Goal: Find specific fact: Find specific fact

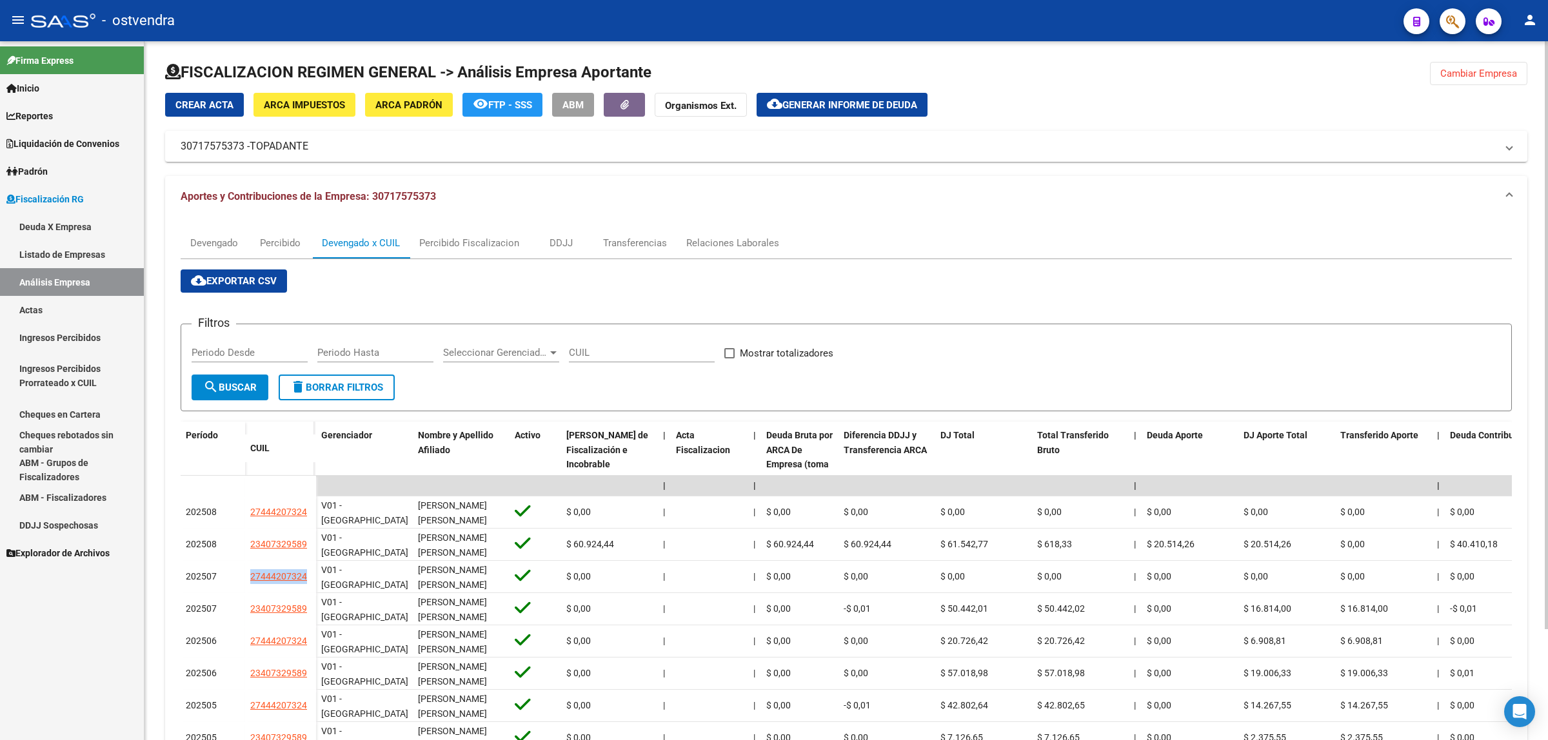
click at [1452, 75] on span "Cambiar Empresa" at bounding box center [1478, 74] width 77 height 12
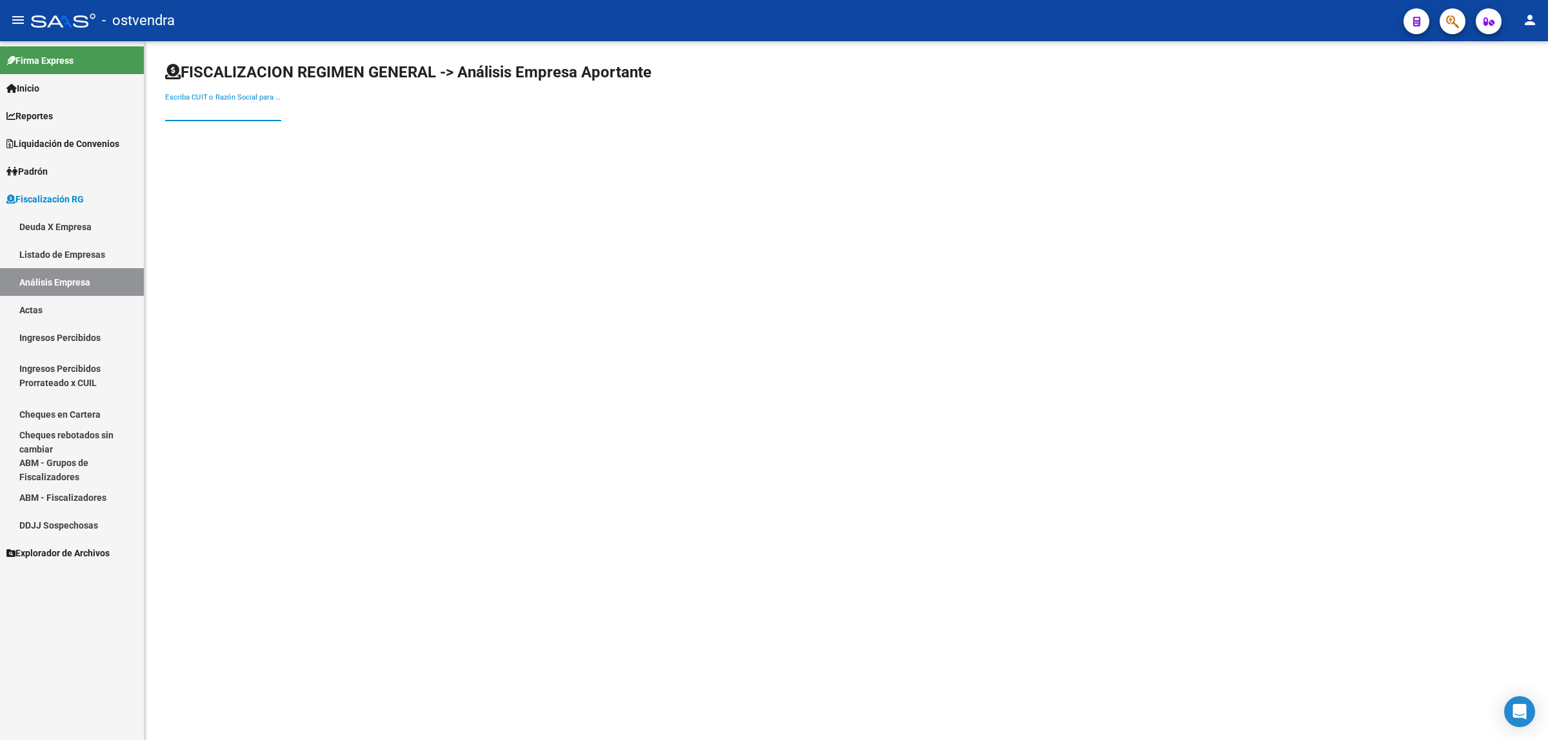
click at [190, 106] on input "Escriba CUIT o Razón Social para buscar" at bounding box center [223, 111] width 116 height 12
paste input "30714695866"
type input "30714695866"
click at [342, 141] on span "SBS SEGURIDAD S.R.L" at bounding box center [358, 135] width 366 height 31
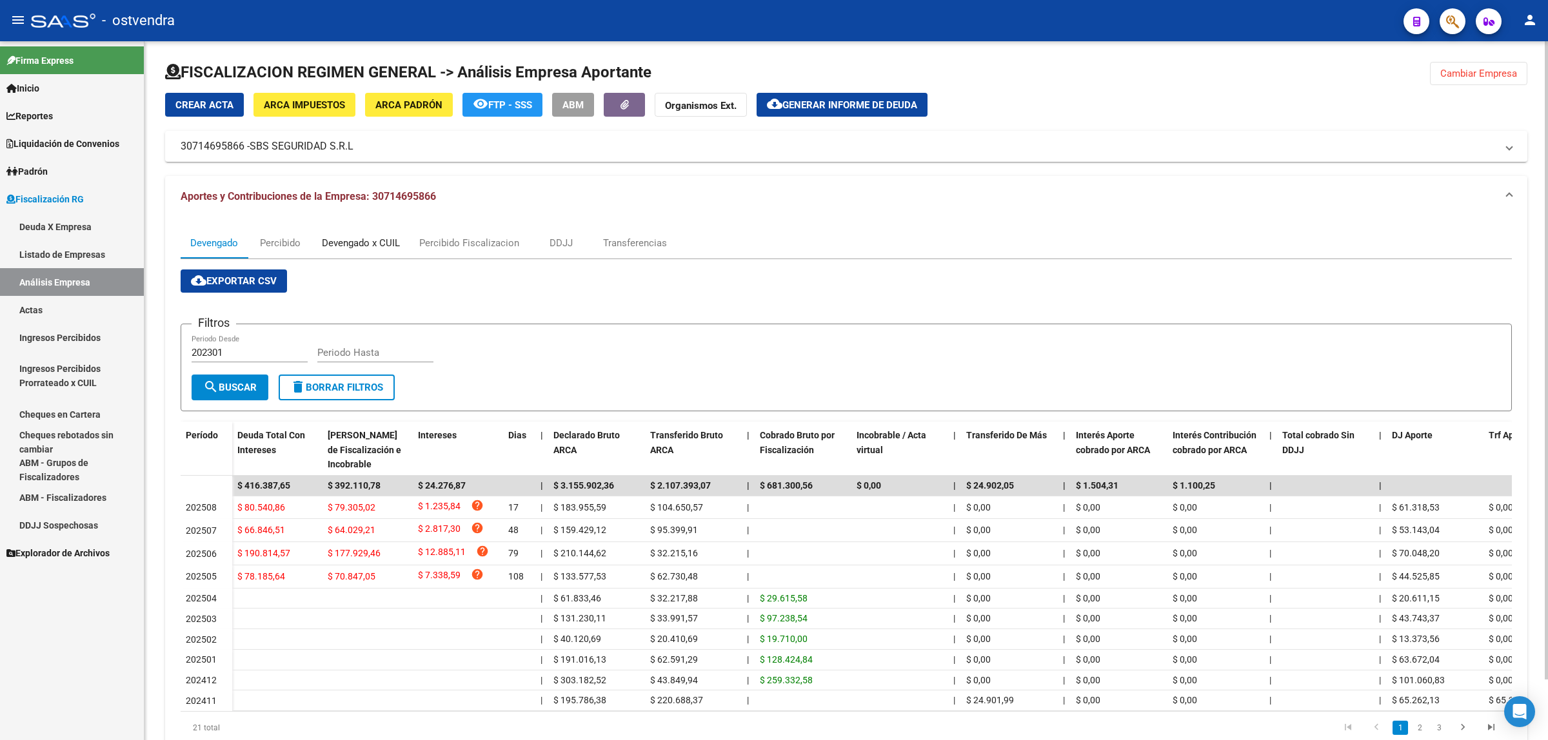
click at [372, 244] on div "Devengado x CUIL" at bounding box center [361, 243] width 78 height 14
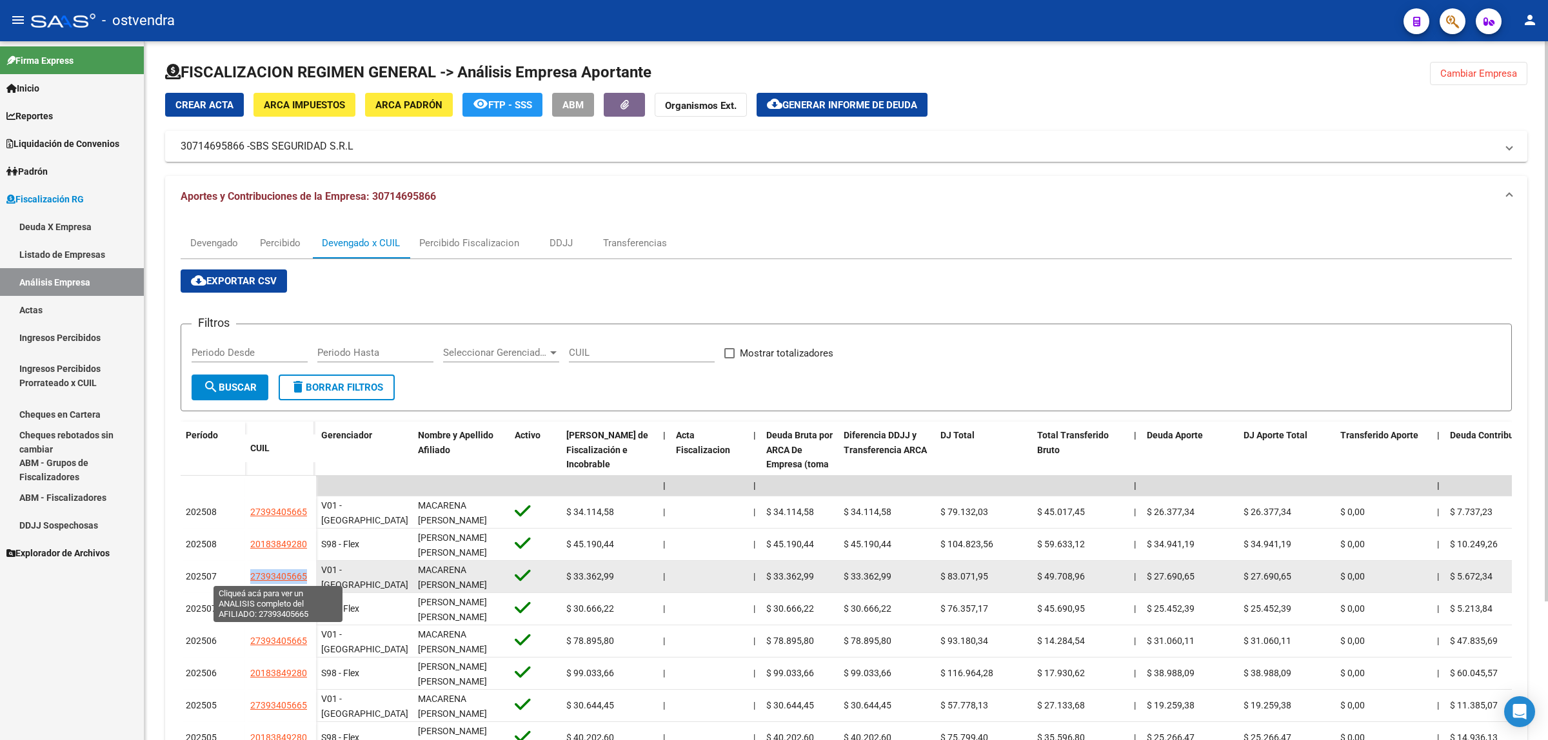
drag, startPoint x: 242, startPoint y: 577, endPoint x: 305, endPoint y: 577, distance: 63.2
click at [305, 577] on div "202507 27393405665" at bounding box center [248, 577] width 135 height 32
copy div "27393405665"
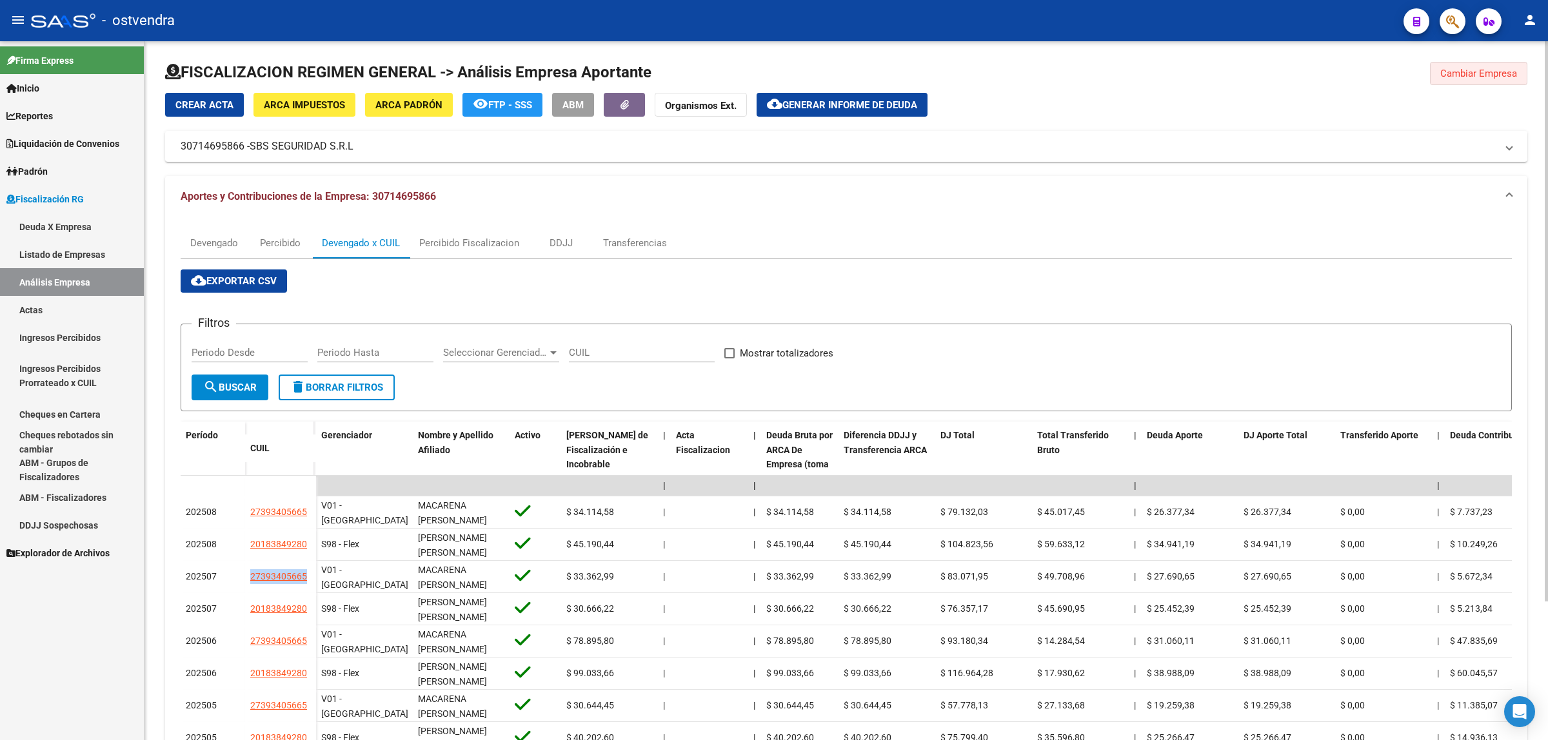
click at [1474, 74] on span "Cambiar Empresa" at bounding box center [1478, 74] width 77 height 12
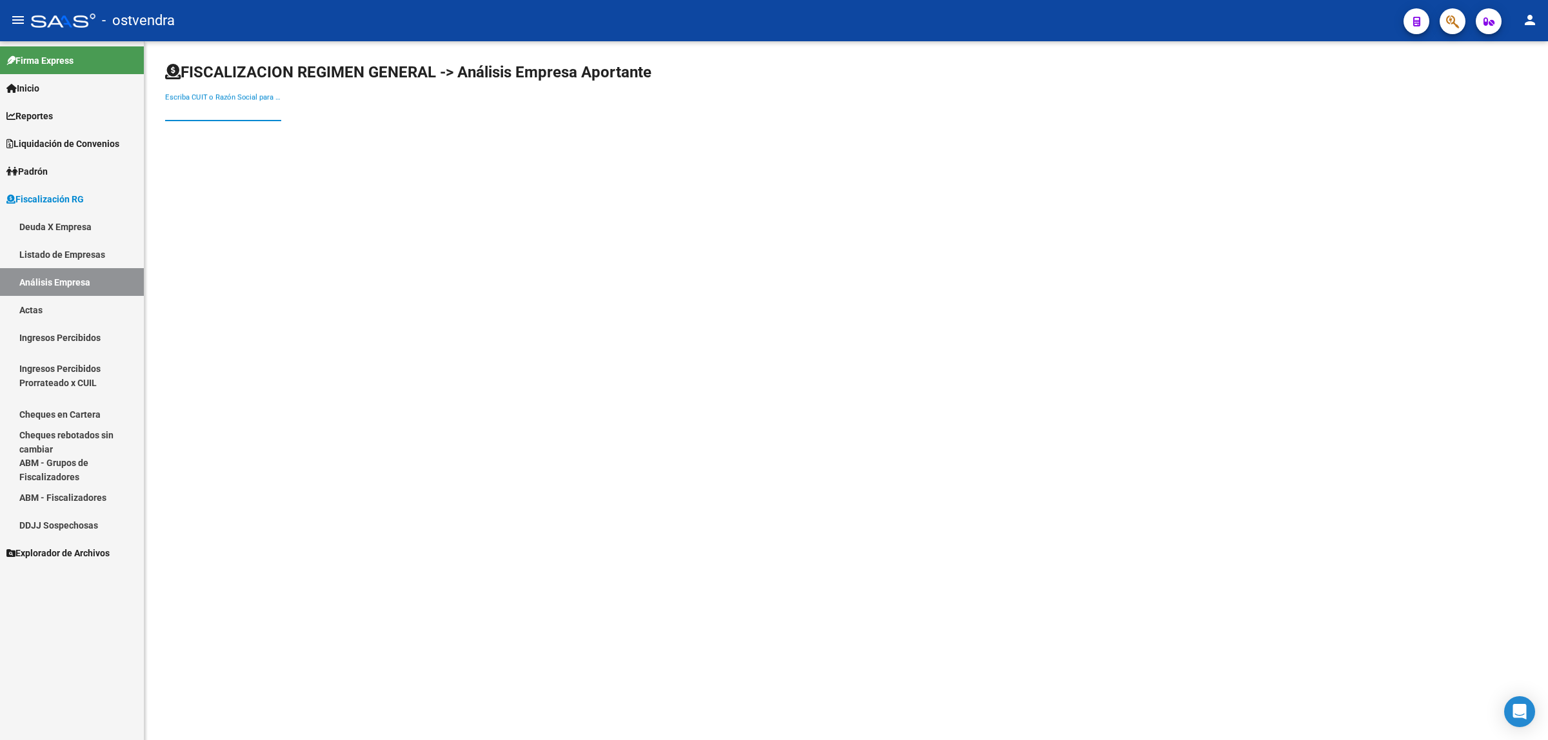
click at [231, 107] on input "Escriba CUIT o Razón Social para buscar" at bounding box center [223, 111] width 116 height 12
paste input "33717003239"
type input "33717003239"
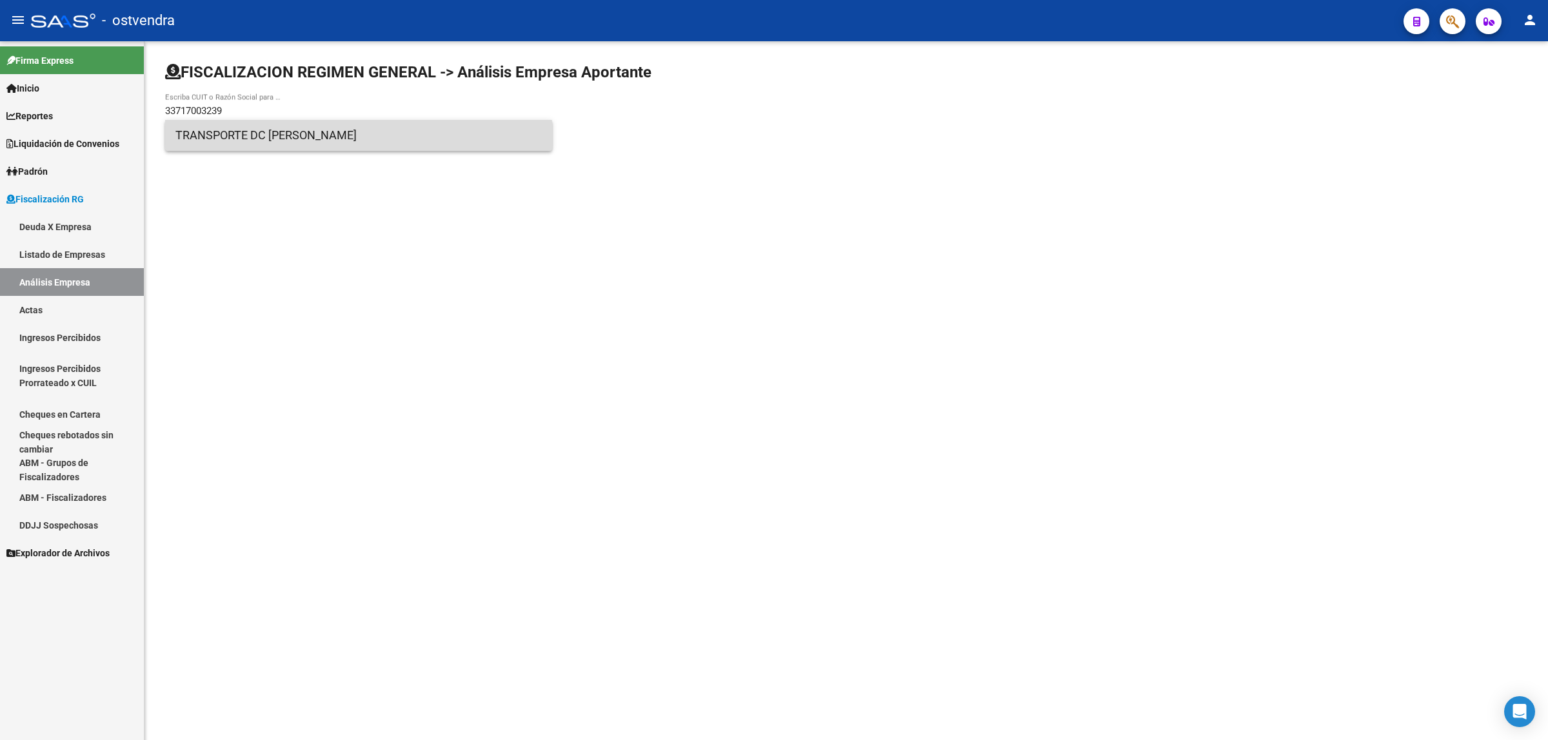
click at [252, 150] on span "TRANSPORTE DC [PERSON_NAME]" at bounding box center [358, 135] width 366 height 31
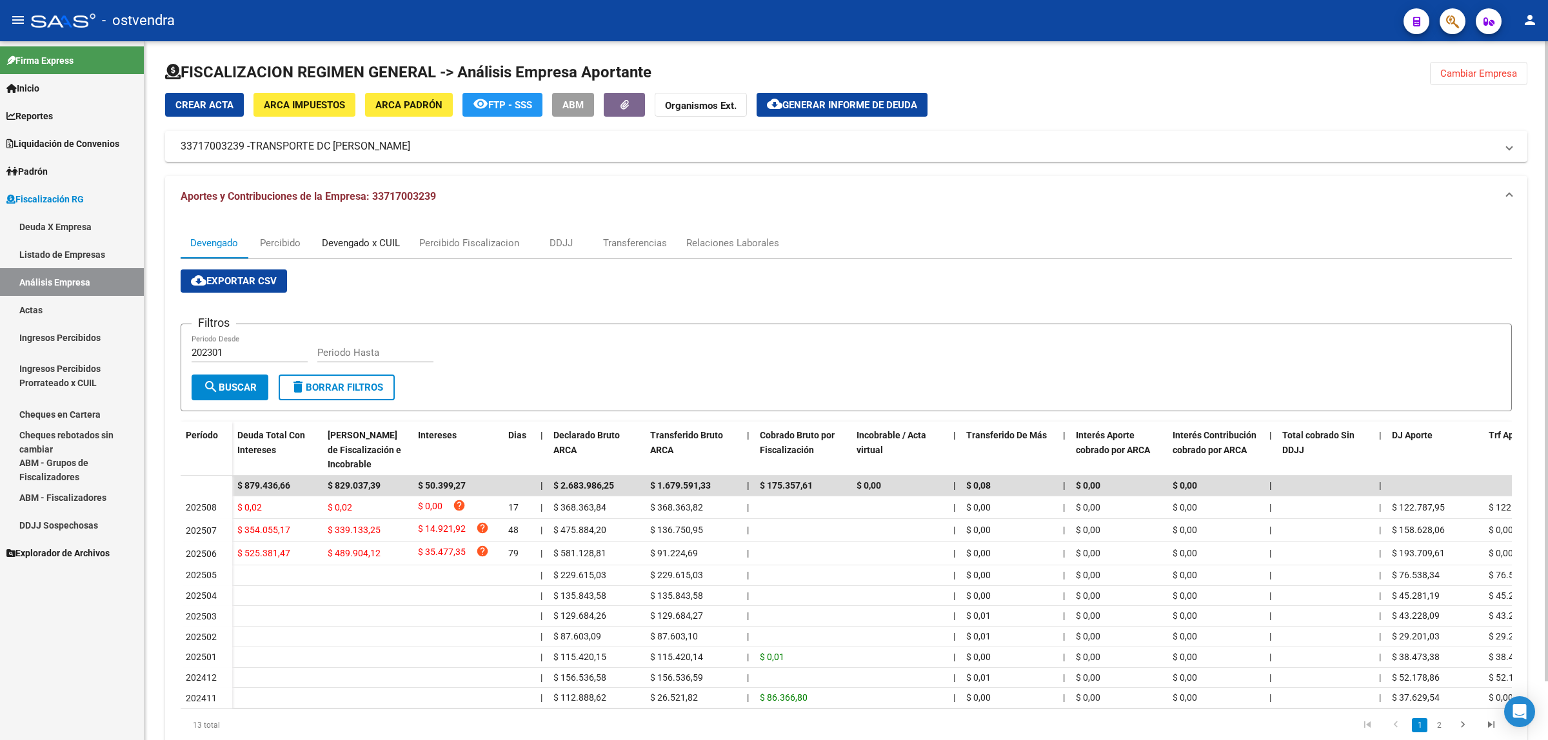
click at [362, 246] on div "Devengado x CUIL" at bounding box center [361, 243] width 78 height 14
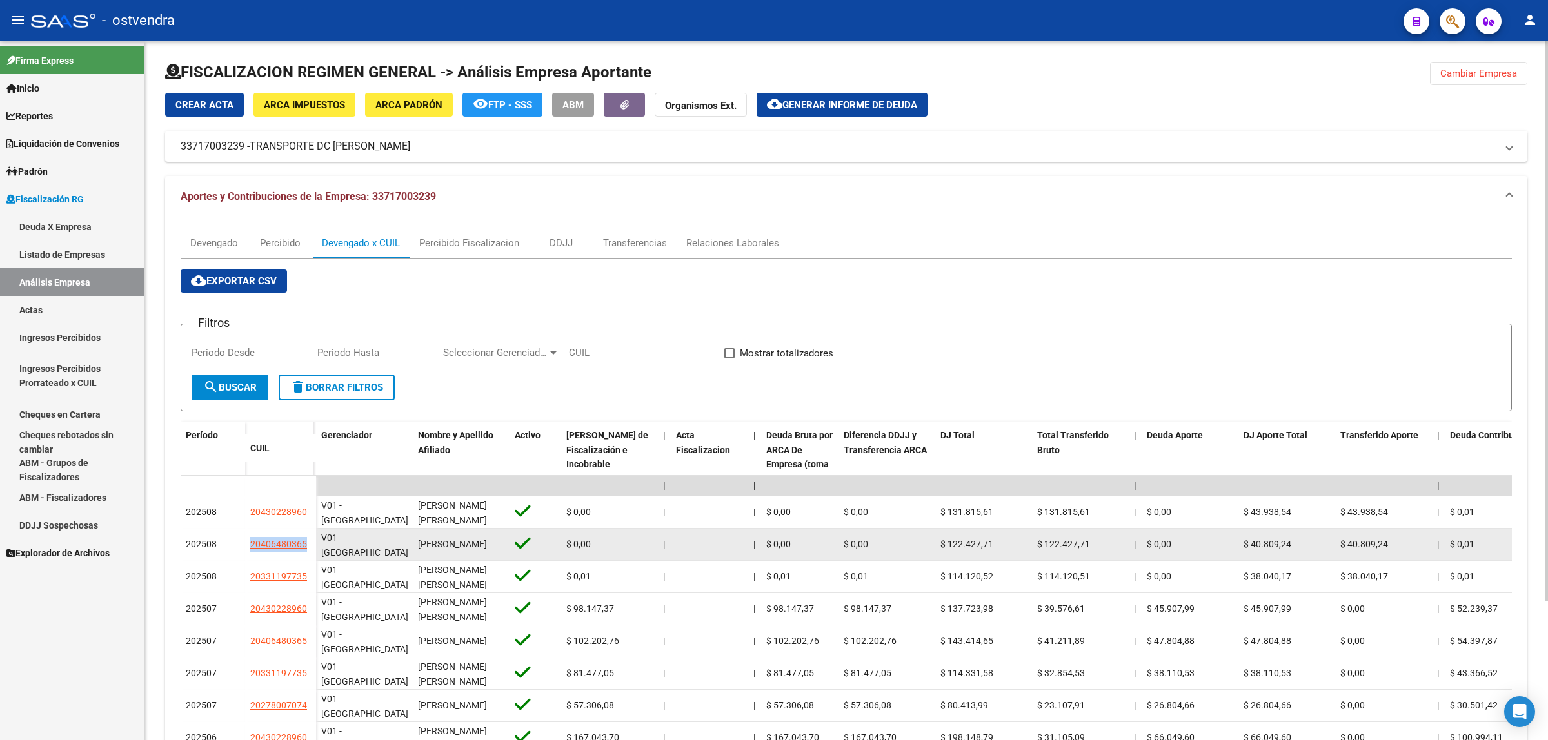
drag, startPoint x: 240, startPoint y: 539, endPoint x: 323, endPoint y: 551, distance: 84.1
copy div "20406480365"
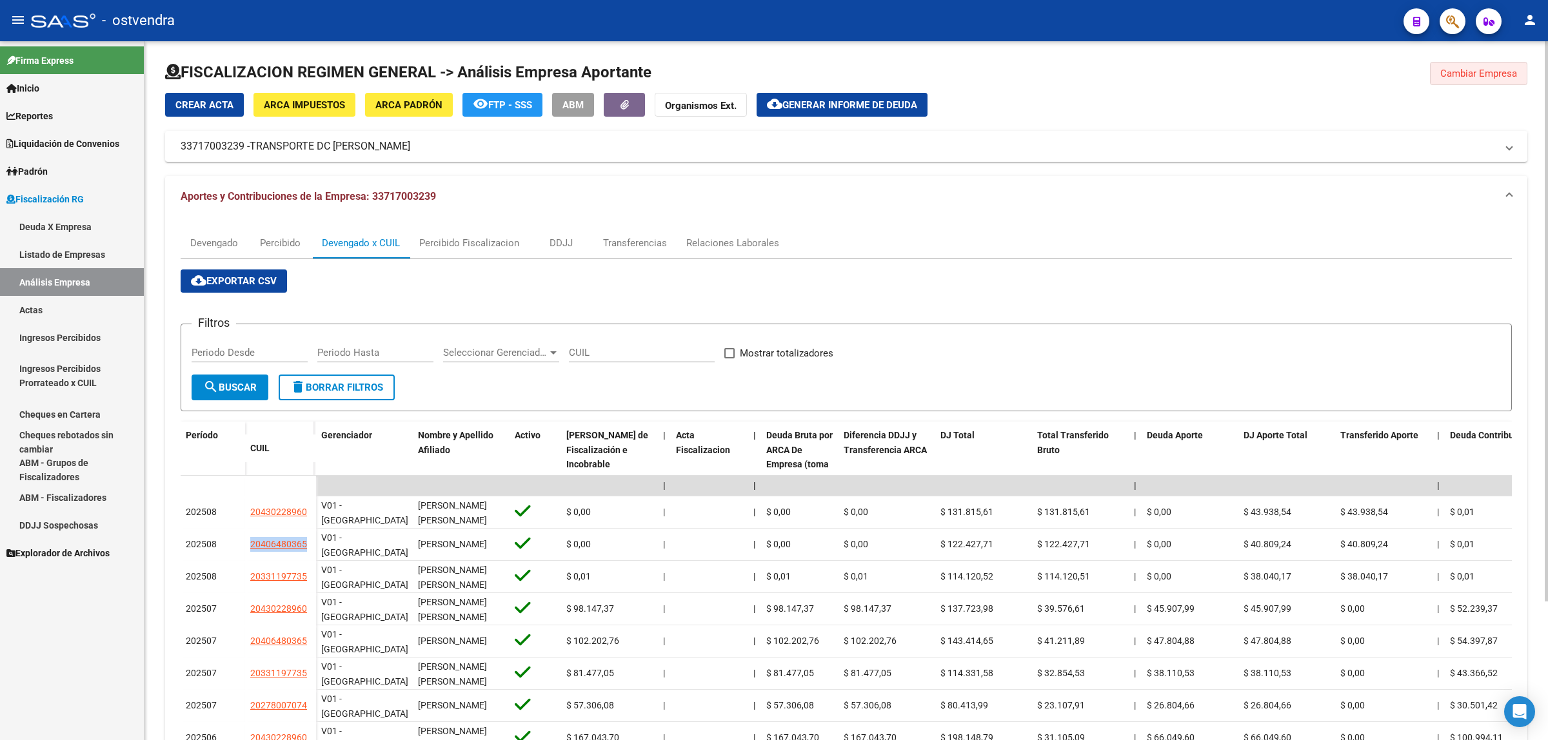
click at [1461, 68] on span "Cambiar Empresa" at bounding box center [1478, 74] width 77 height 12
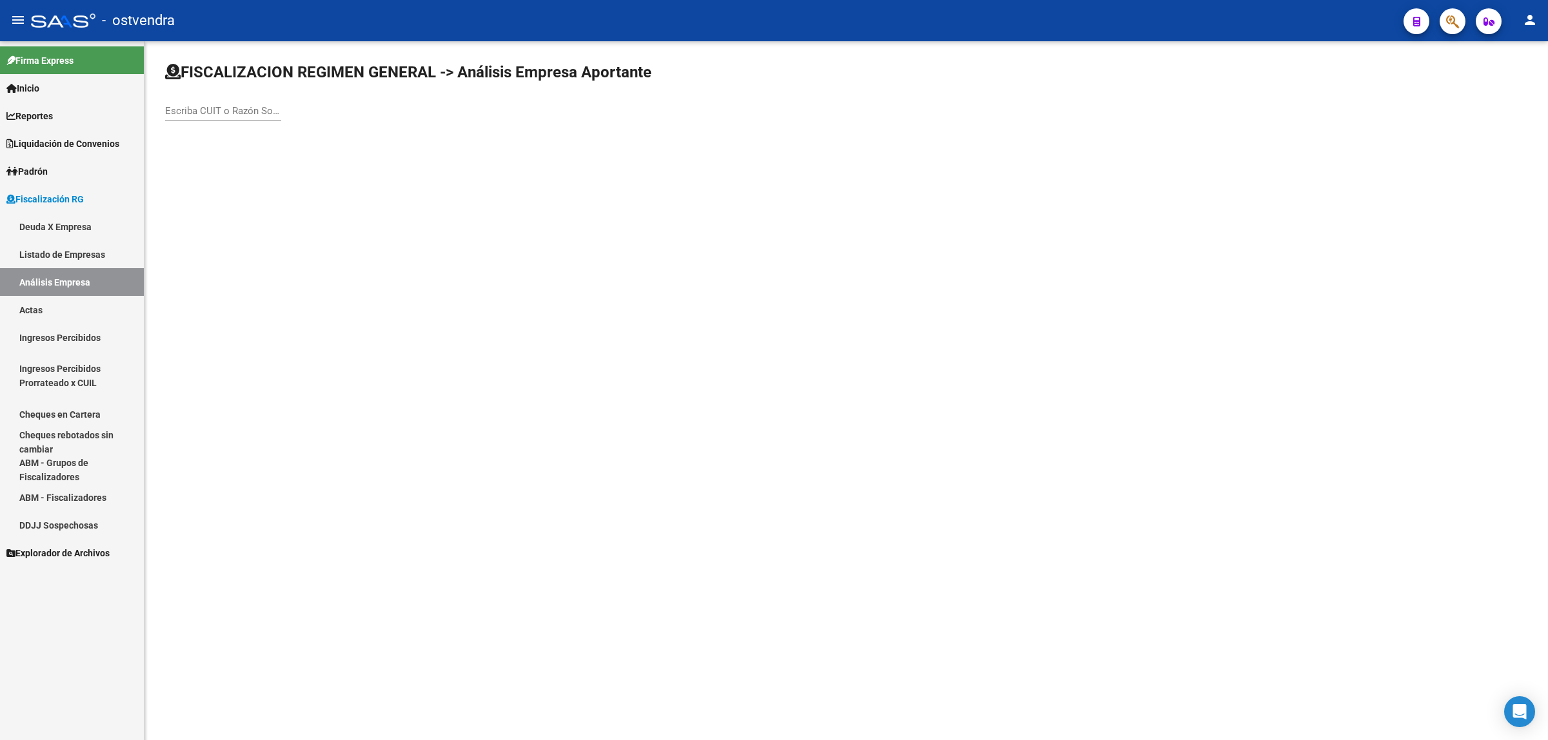
click at [207, 121] on div "Escriba CUIT o Razón Social para buscar" at bounding box center [223, 113] width 116 height 40
click at [210, 115] on input "Escriba CUIT o Razón Social para buscar" at bounding box center [223, 111] width 116 height 12
paste input "30717354997"
type input "30717354997"
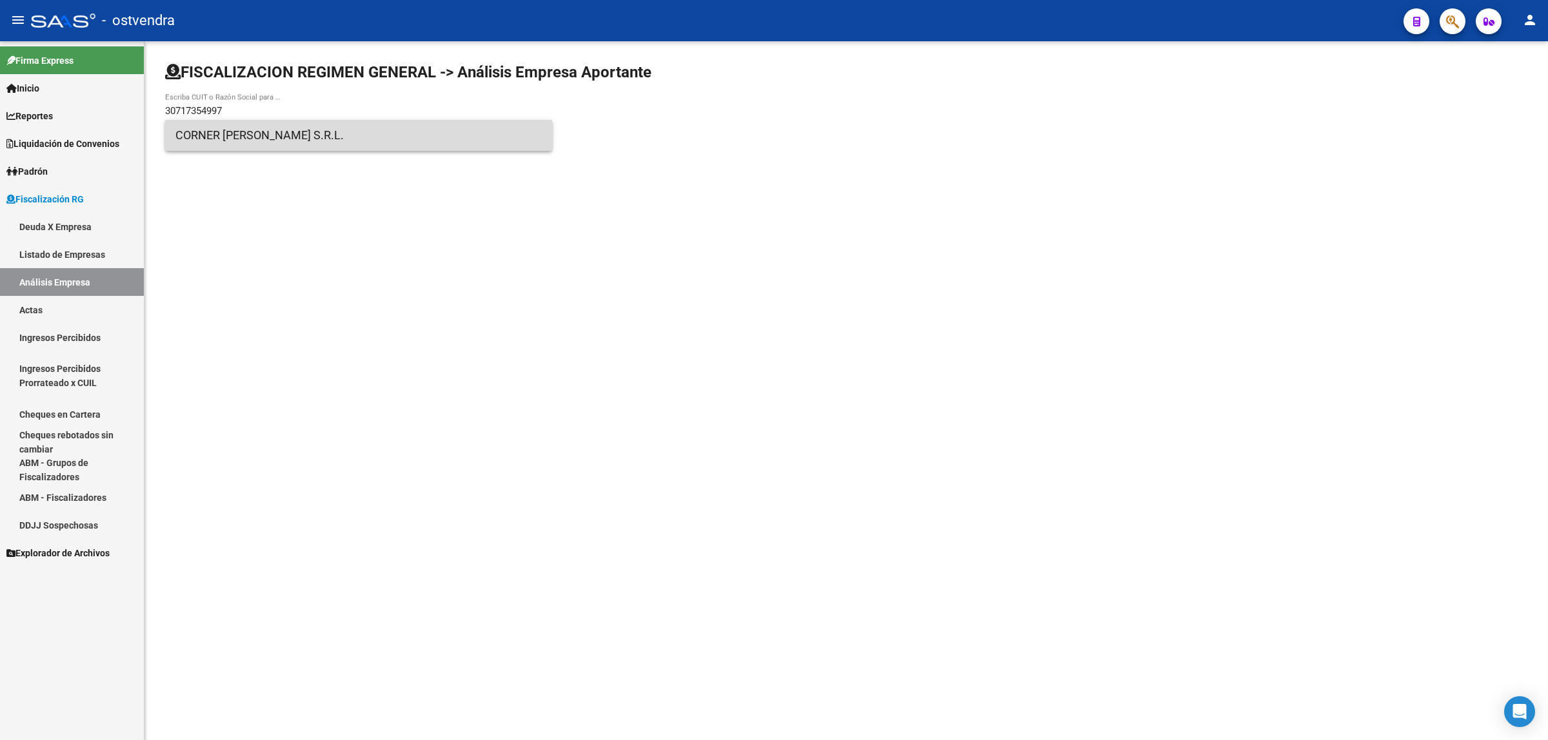
click at [330, 129] on span "CORNER [PERSON_NAME] S.R.L." at bounding box center [358, 135] width 366 height 31
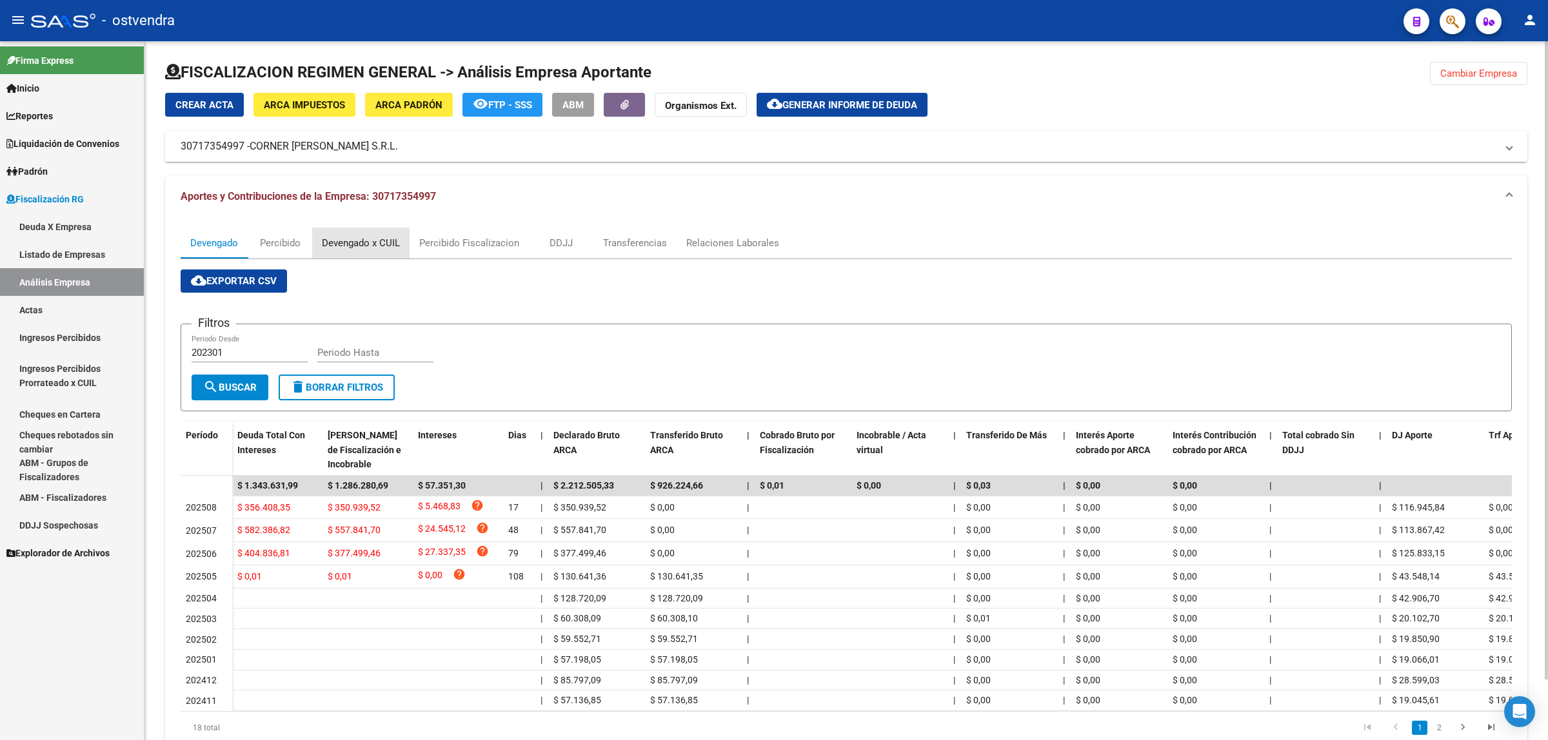
click at [385, 244] on div "Devengado x CUIL" at bounding box center [361, 243] width 78 height 14
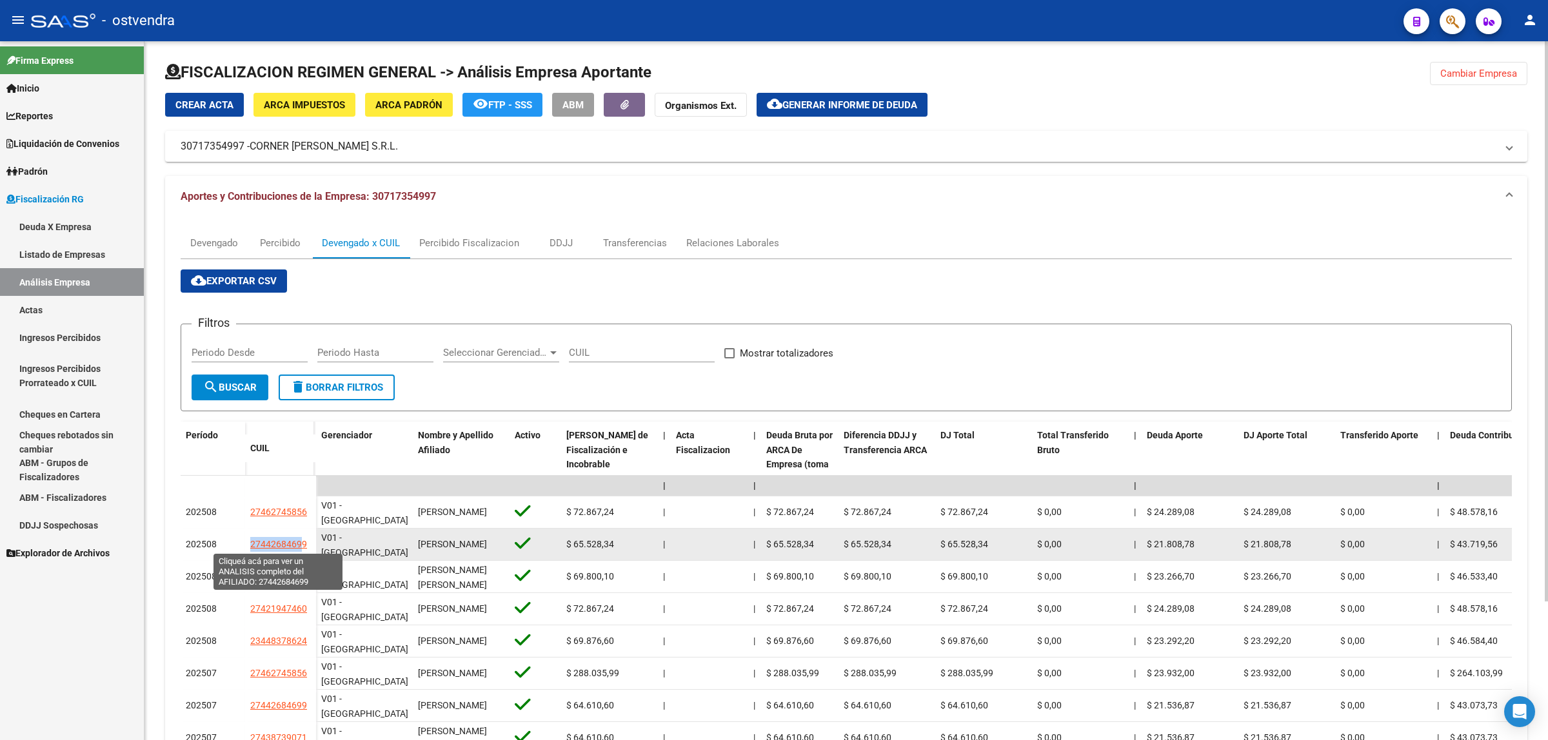
drag, startPoint x: 237, startPoint y: 537, endPoint x: 303, endPoint y: 544, distance: 66.2
click at [303, 544] on div "202508 27442684699" at bounding box center [248, 545] width 135 height 32
drag, startPoint x: 308, startPoint y: 540, endPoint x: 236, endPoint y: 544, distance: 72.3
click at [236, 544] on div "202508 27442684699" at bounding box center [248, 545] width 135 height 32
copy div "27442684699"
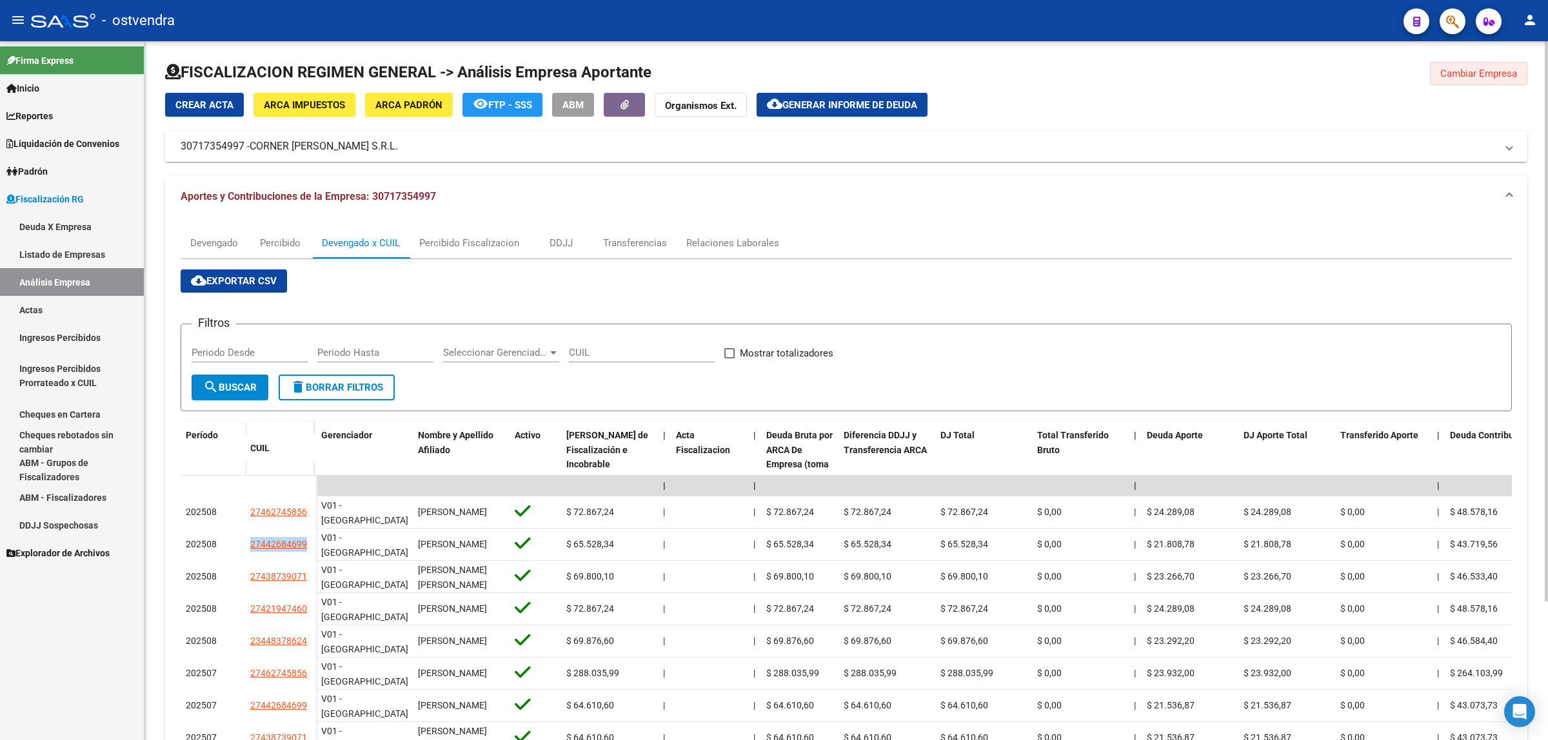
click at [1500, 65] on button "Cambiar Empresa" at bounding box center [1478, 73] width 97 height 23
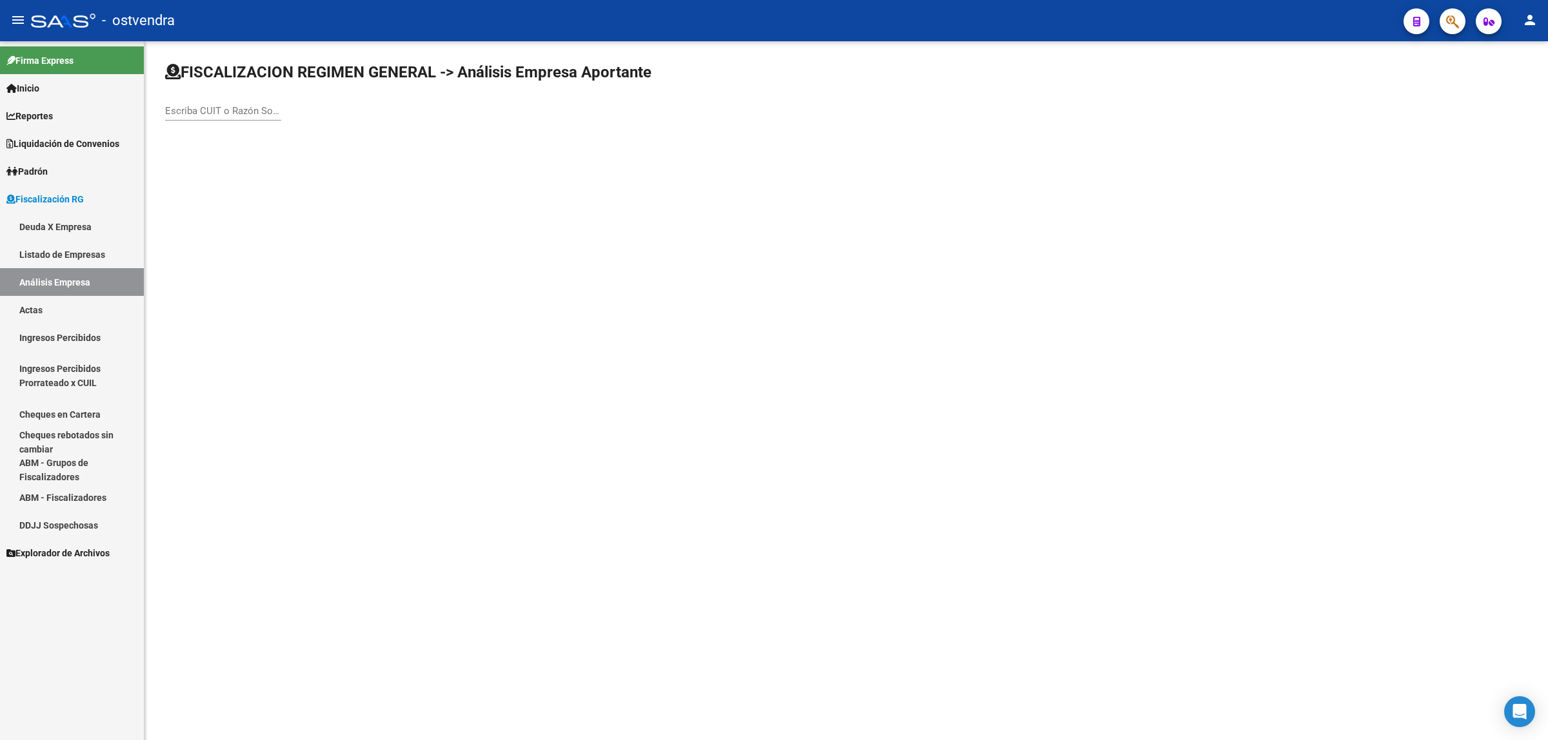
click at [269, 114] on input "Escriba CUIT o Razón Social para buscar" at bounding box center [223, 111] width 116 height 12
paste input "30711864063"
type input "30711864063"
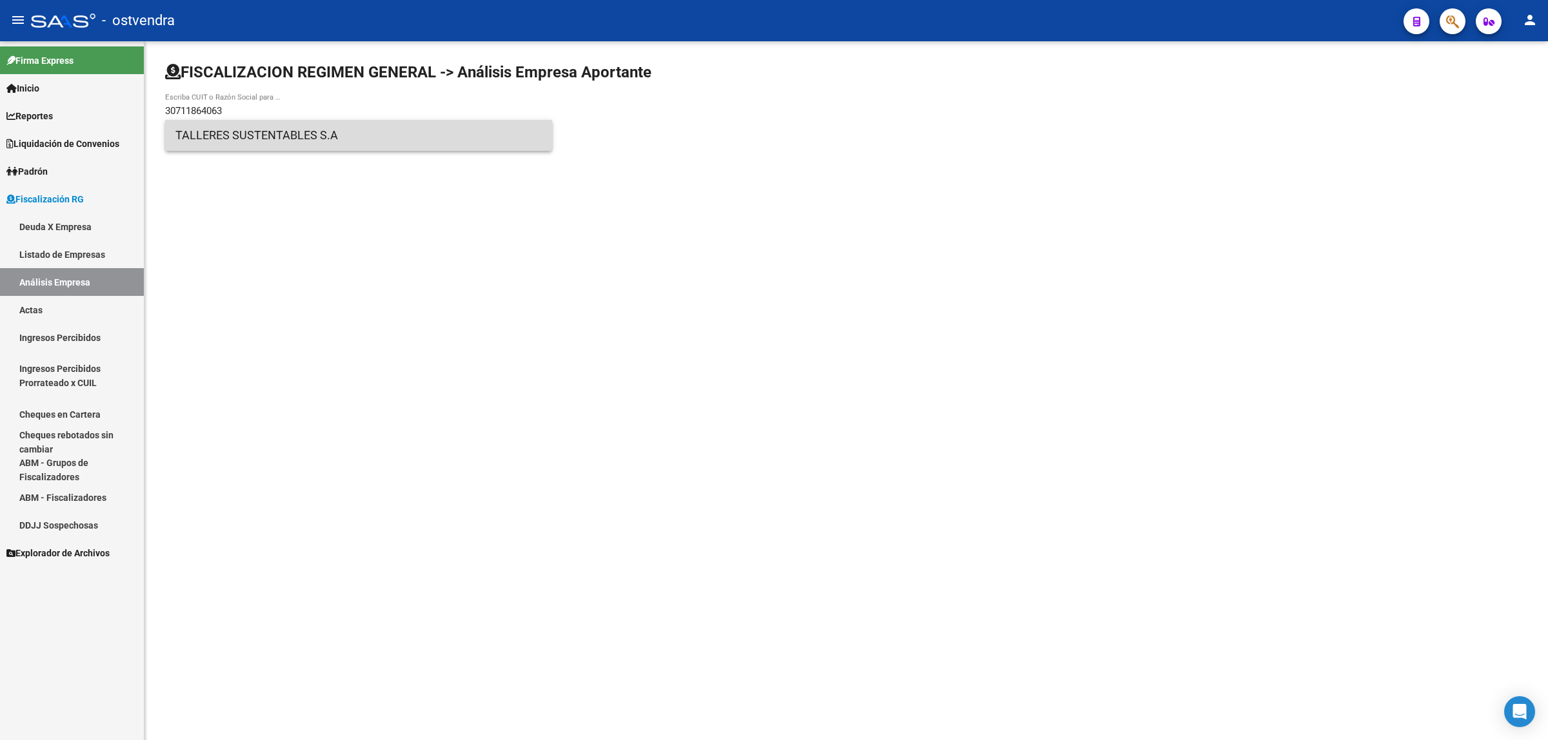
click at [273, 136] on span "TALLERES SUSTENTABLES S.A" at bounding box center [358, 135] width 366 height 31
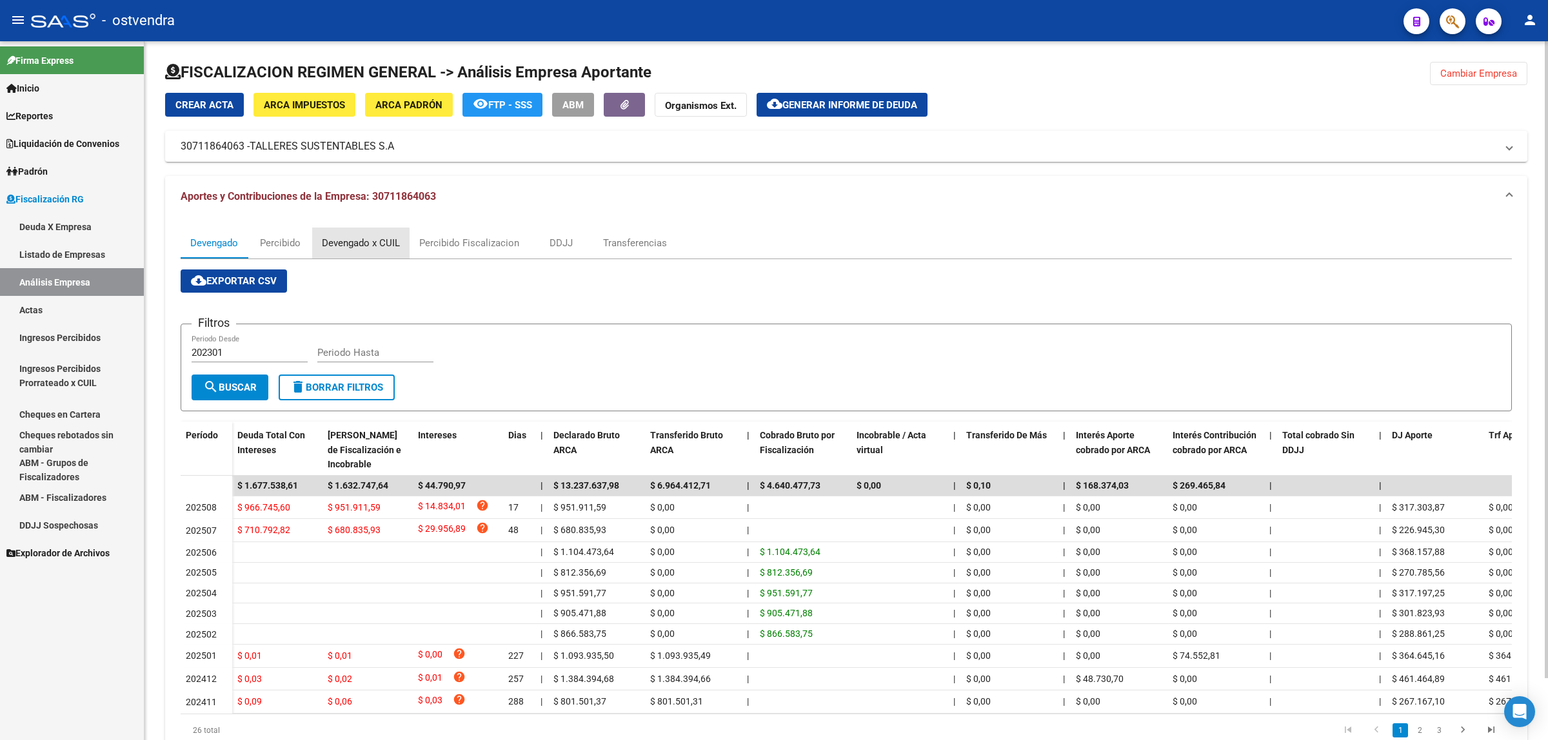
click at [316, 243] on div "Devengado x CUIL" at bounding box center [360, 243] width 97 height 31
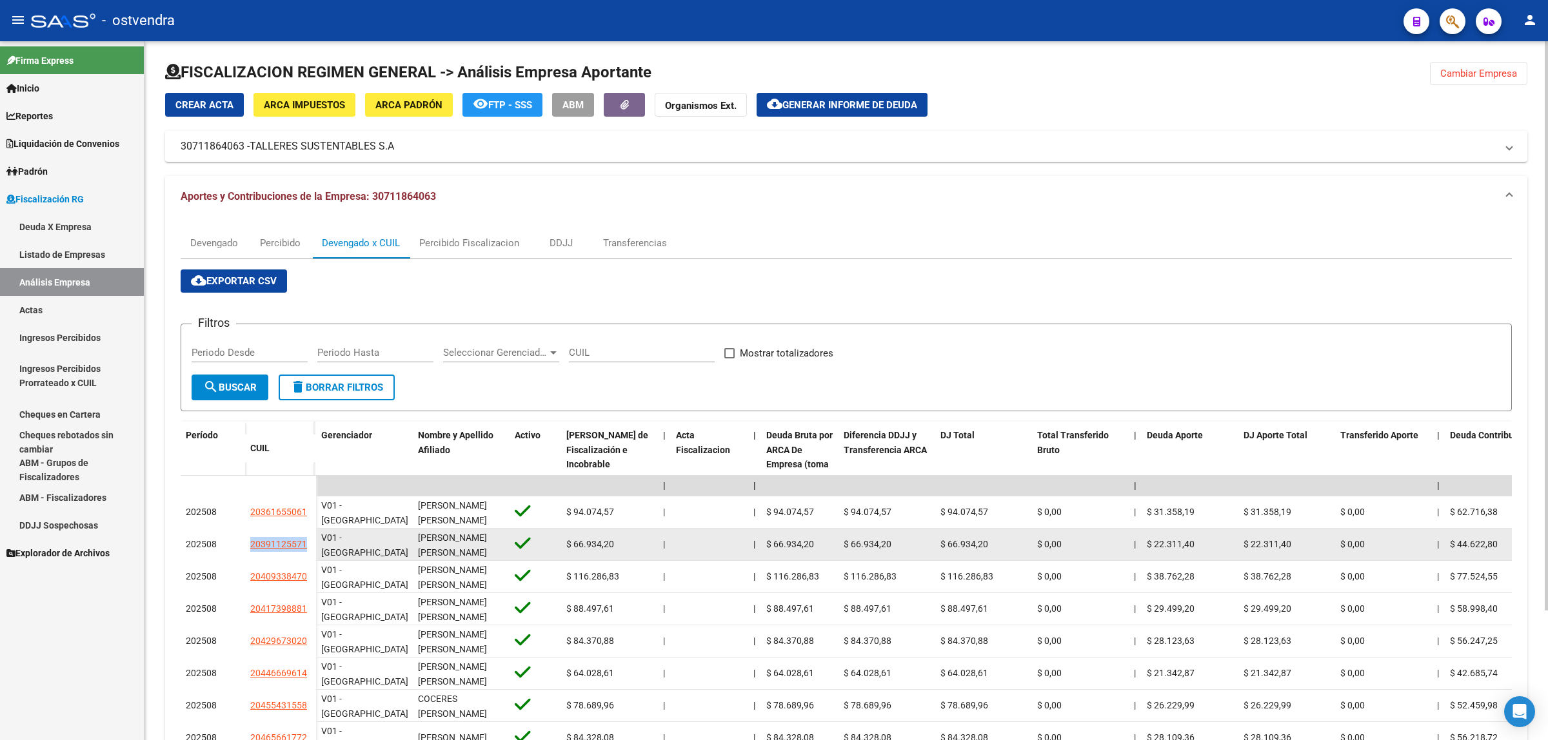
drag, startPoint x: 246, startPoint y: 545, endPoint x: 304, endPoint y: 550, distance: 58.9
click at [304, 550] on datatable-body-cell "20391125571" at bounding box center [280, 545] width 71 height 32
copy span "20391125571"
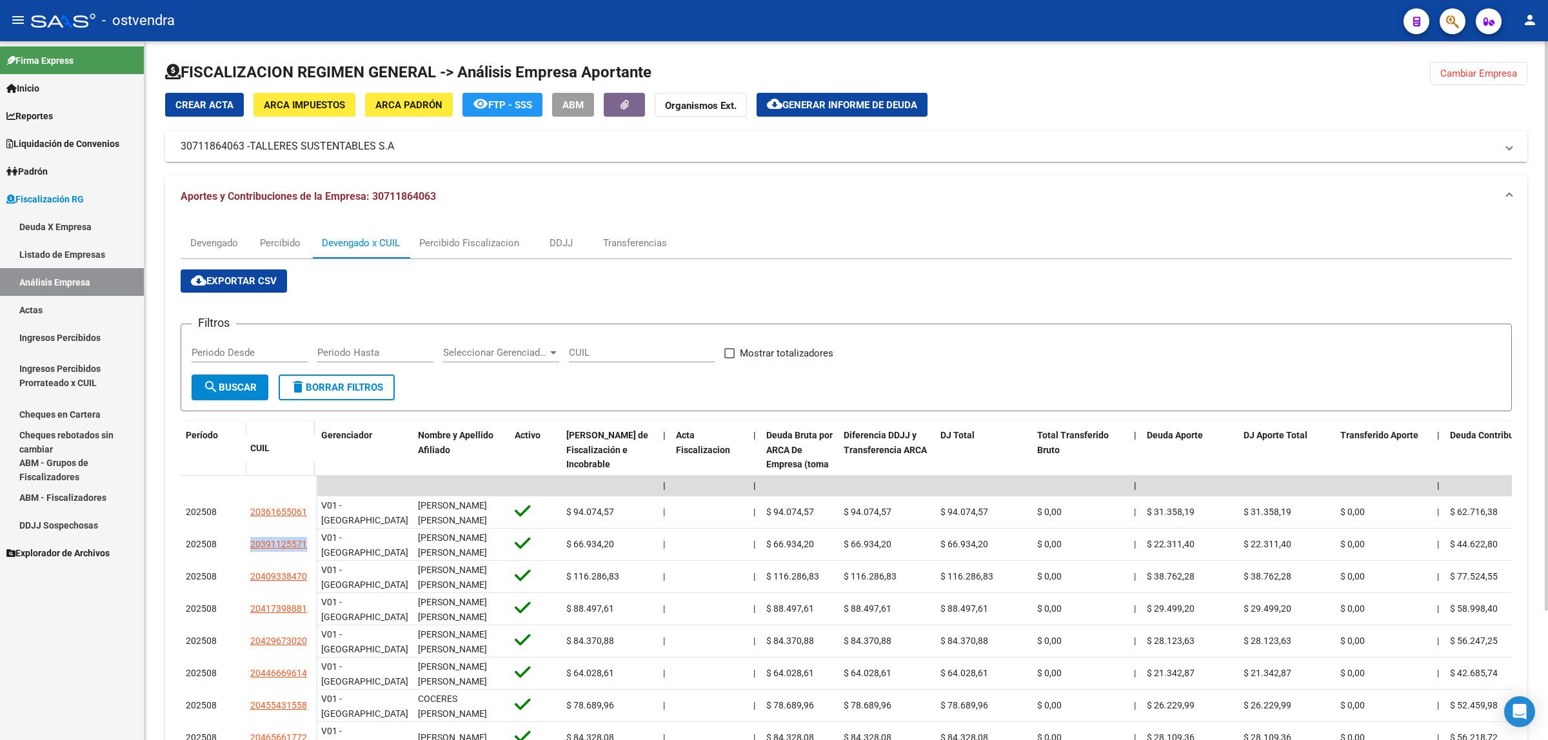
click at [1512, 63] on button "Cambiar Empresa" at bounding box center [1478, 73] width 97 height 23
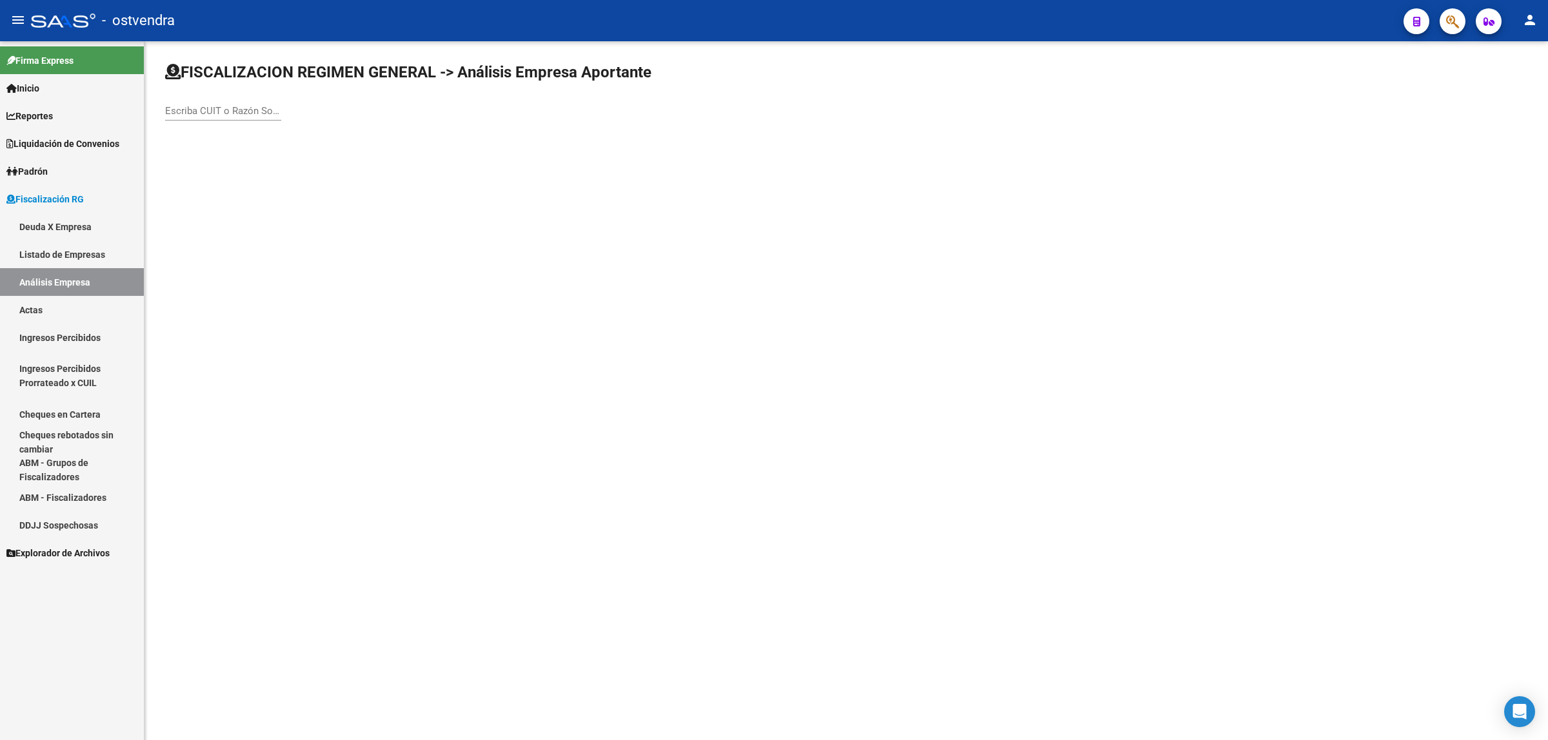
click at [261, 119] on div "Escriba CUIT o Razón Social para buscar" at bounding box center [223, 107] width 116 height 28
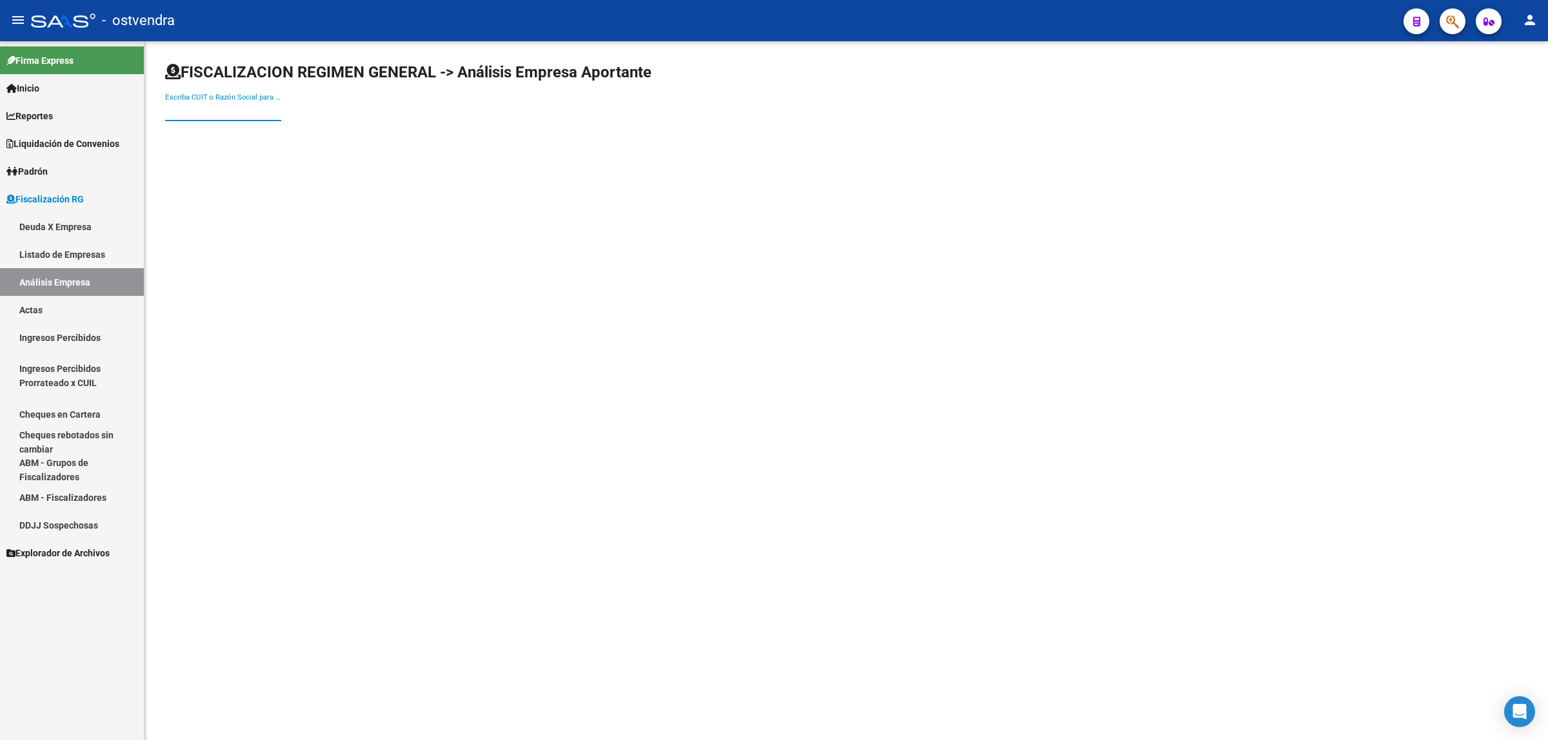
click at [263, 114] on input "Escriba CUIT o Razón Social para buscar" at bounding box center [223, 111] width 116 height 12
paste input "30716068974"
type input "30716068974"
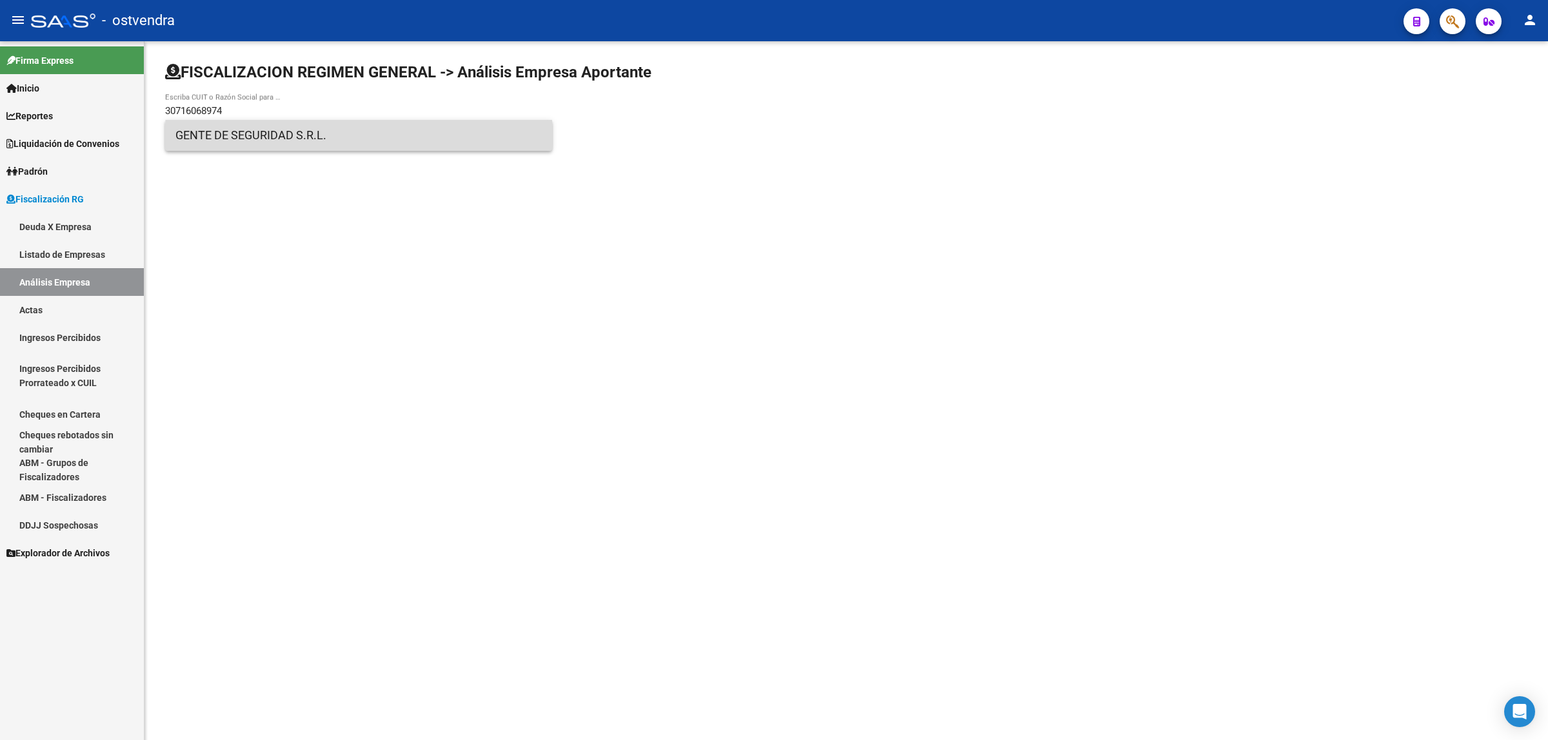
click at [371, 140] on span "GENTE DE SEGURIDAD S.R.L." at bounding box center [358, 135] width 366 height 31
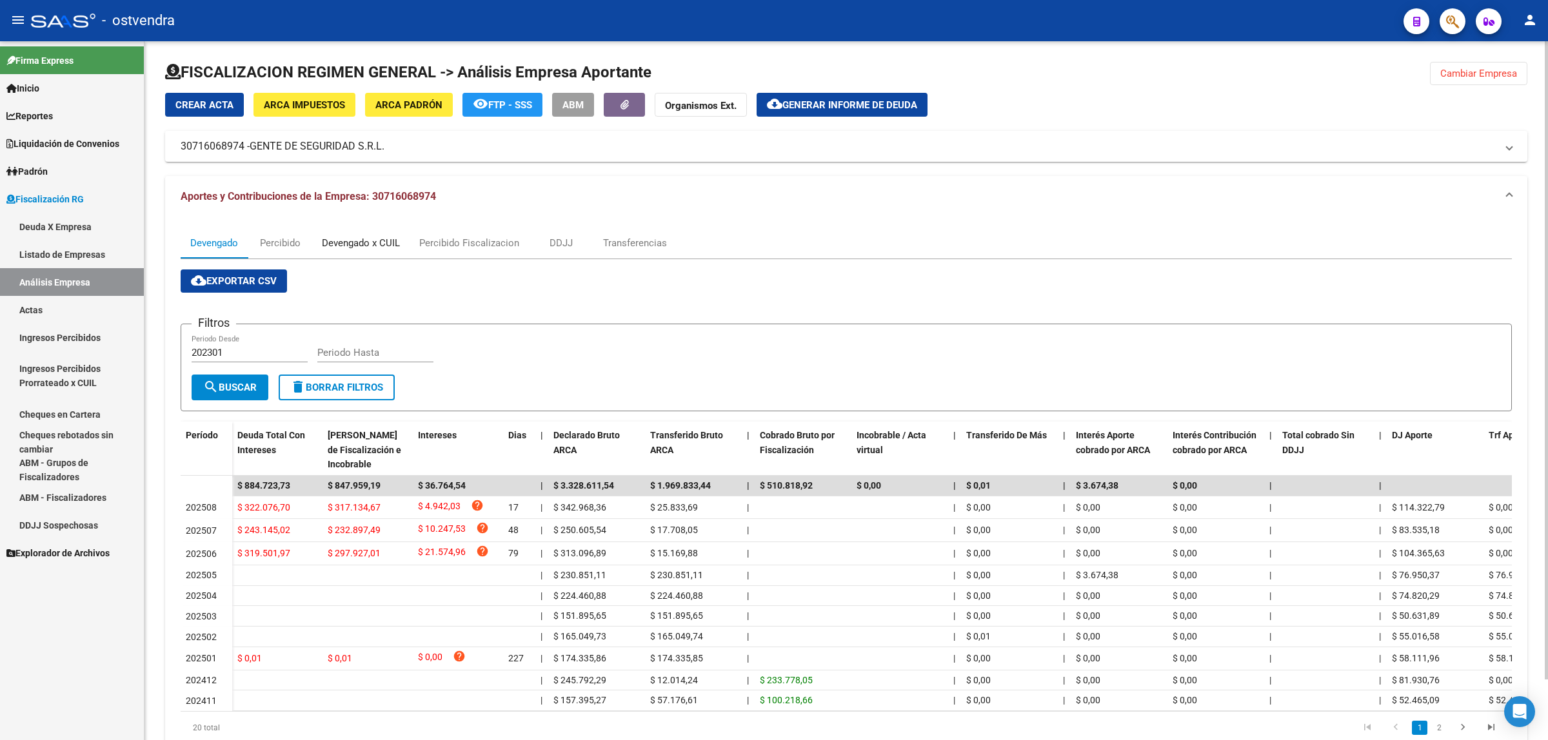
click at [372, 246] on div "Devengado x CUIL" at bounding box center [361, 243] width 78 height 14
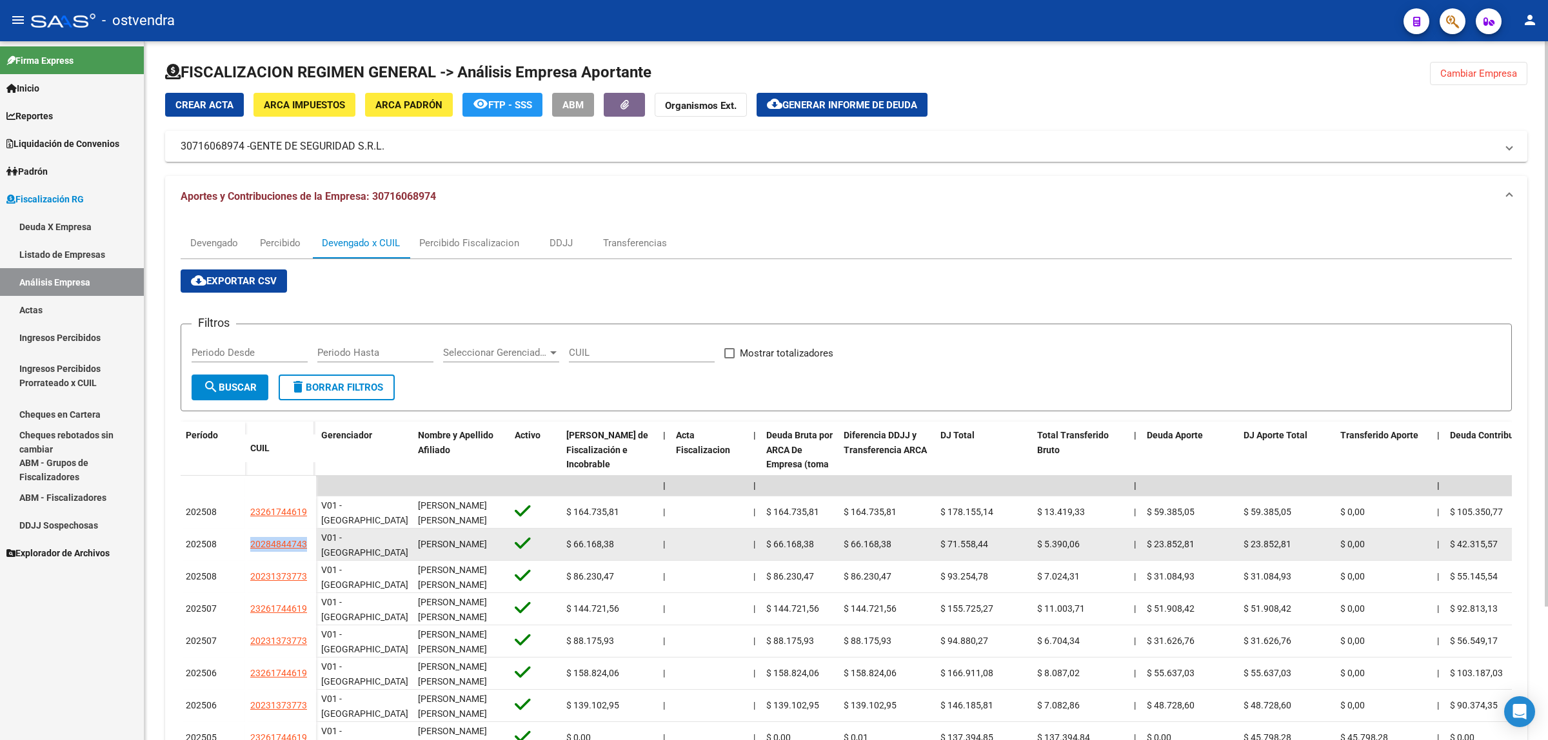
drag, startPoint x: 233, startPoint y: 543, endPoint x: 312, endPoint y: 539, distance: 78.1
click at [312, 539] on div "202508 20284844743" at bounding box center [248, 545] width 135 height 32
copy div "20284844743"
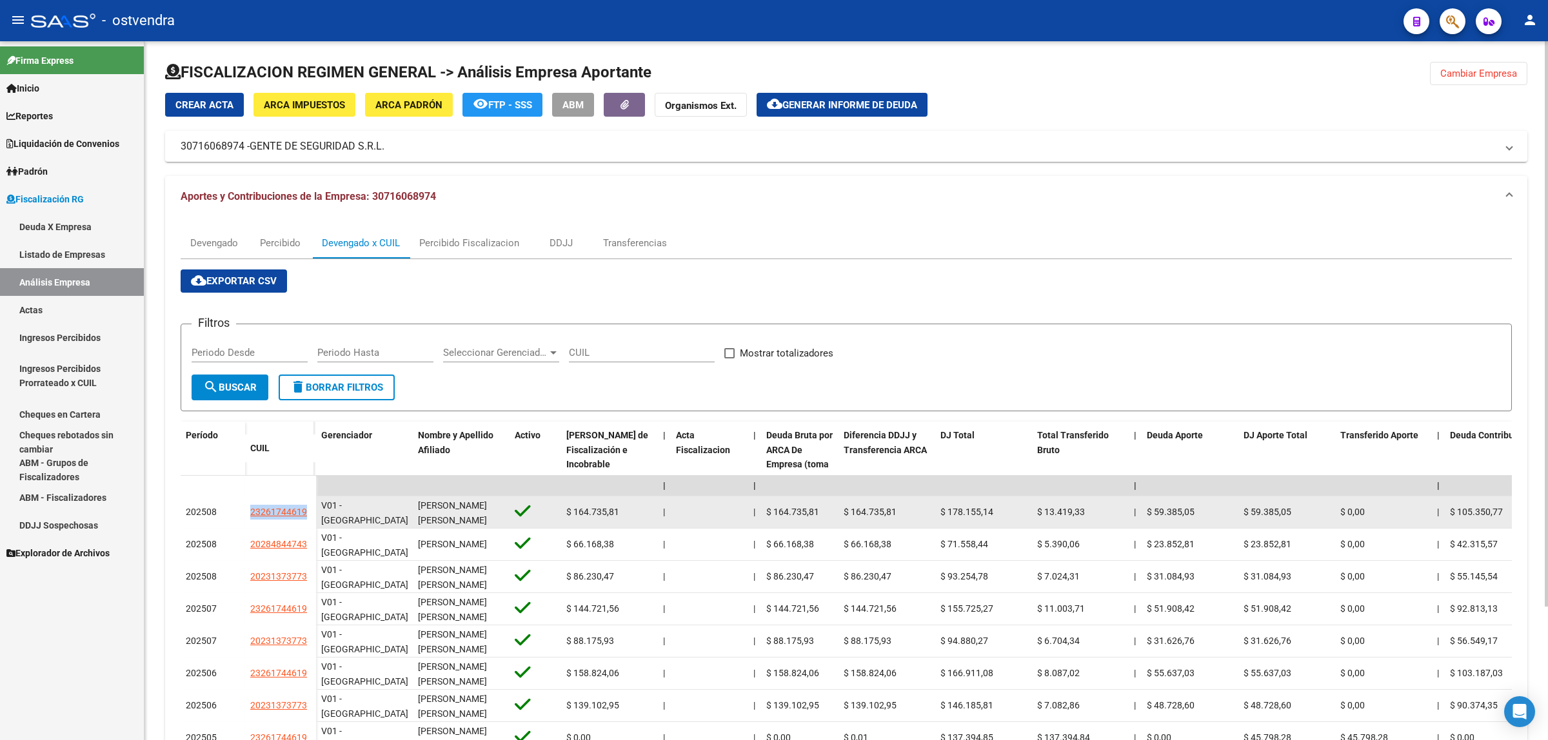
drag, startPoint x: 240, startPoint y: 517, endPoint x: 314, endPoint y: 517, distance: 74.2
click at [314, 517] on div "202508 23261744619" at bounding box center [248, 513] width 135 height 32
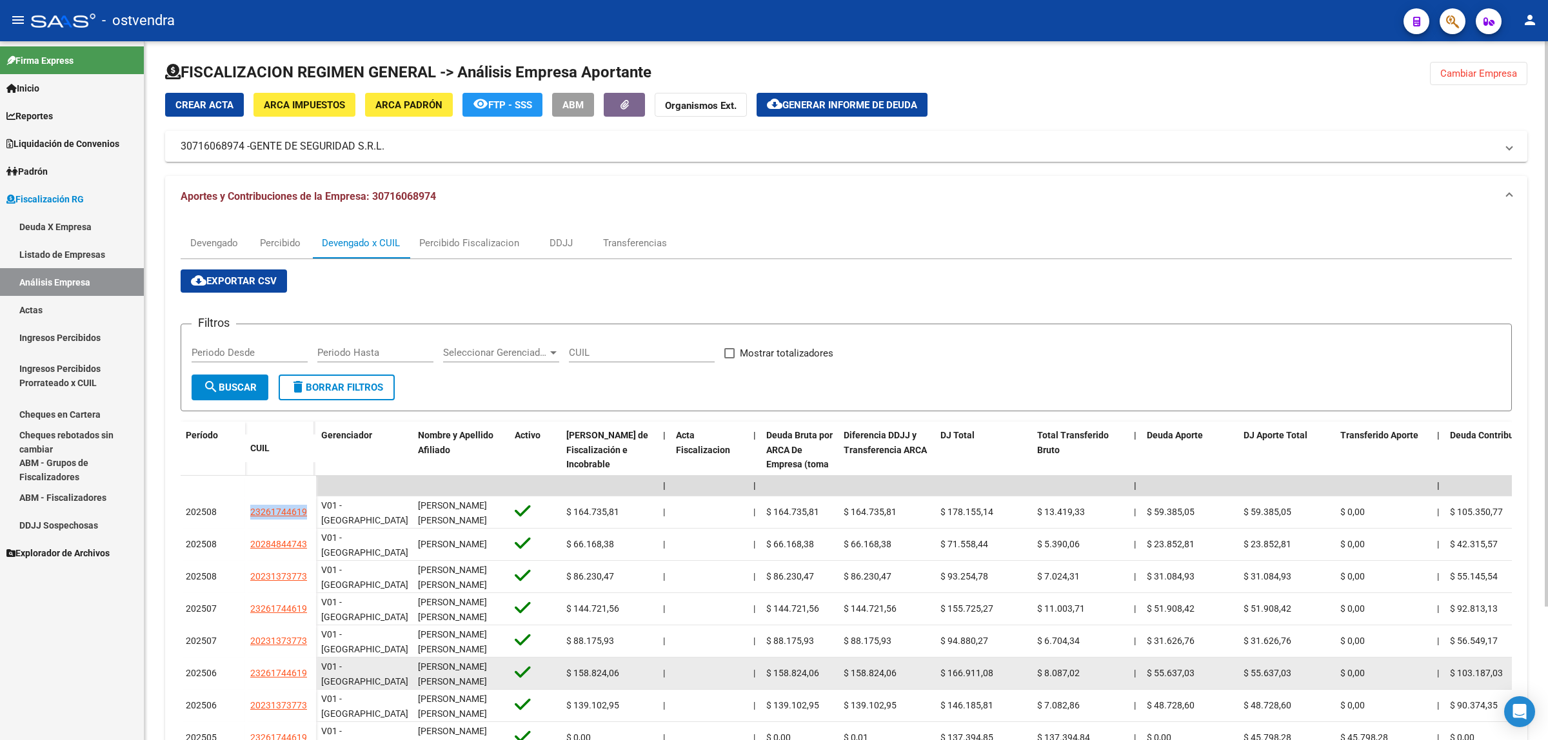
copy div "23261744619"
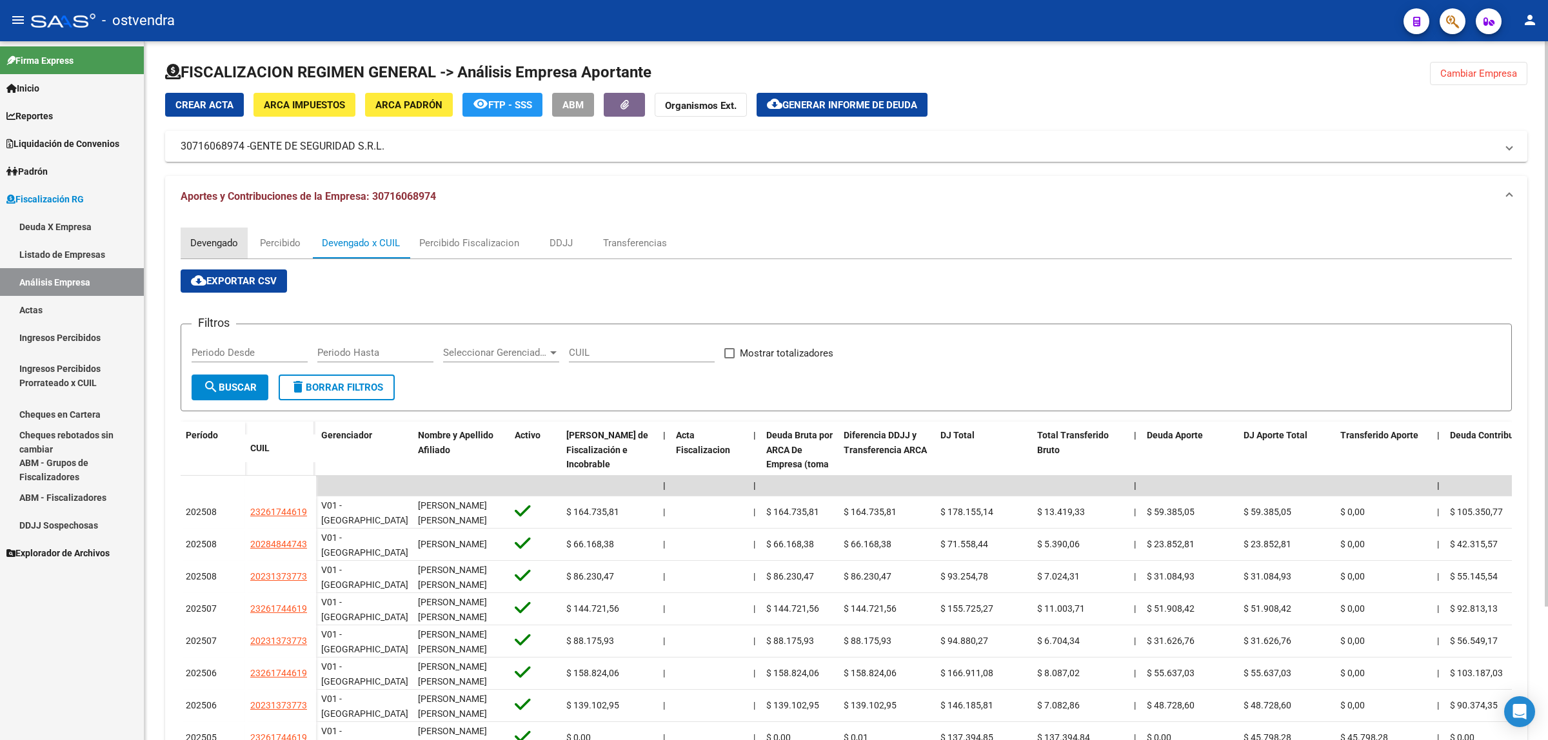
click at [218, 236] on div "Devengado" at bounding box center [214, 243] width 48 height 14
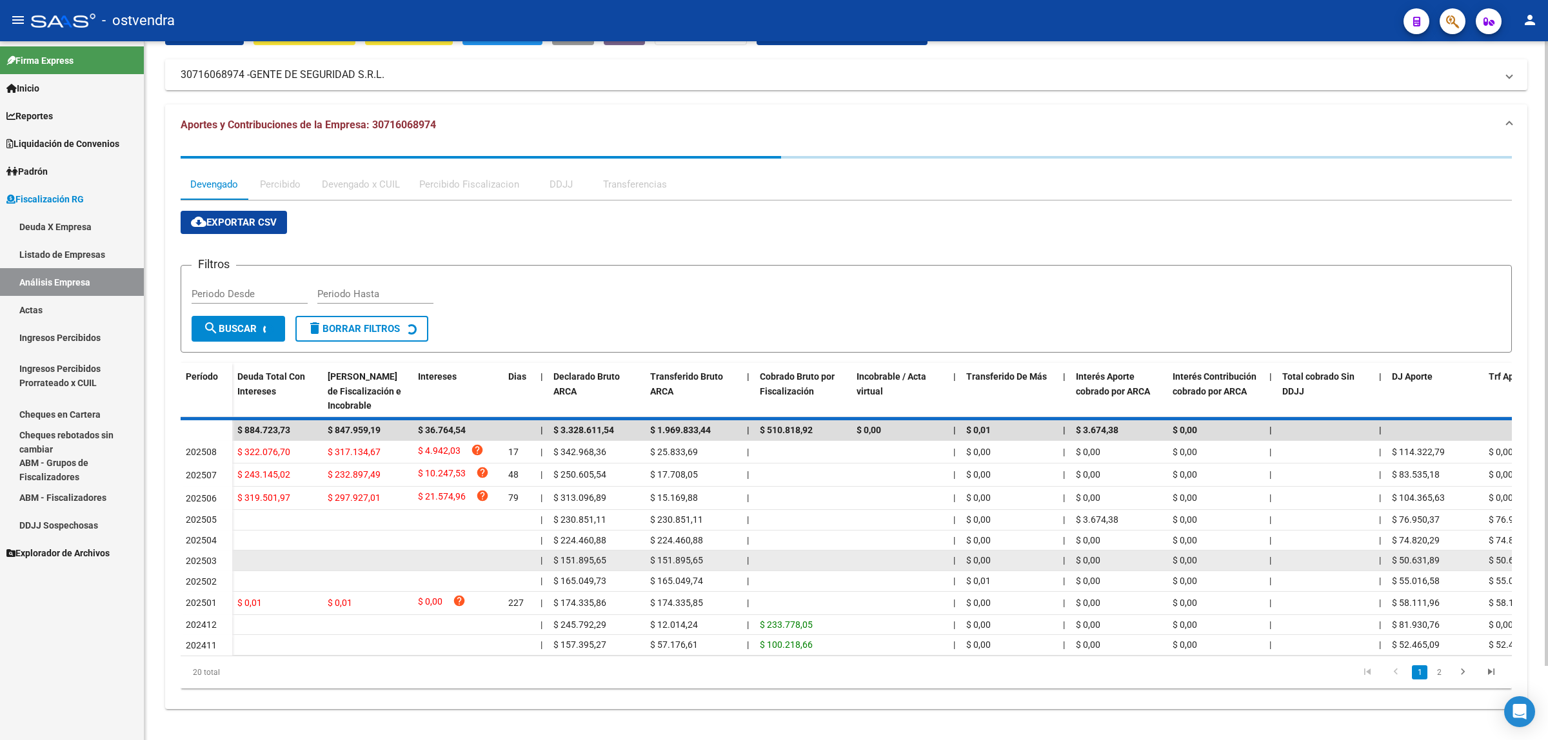
scroll to position [66, 0]
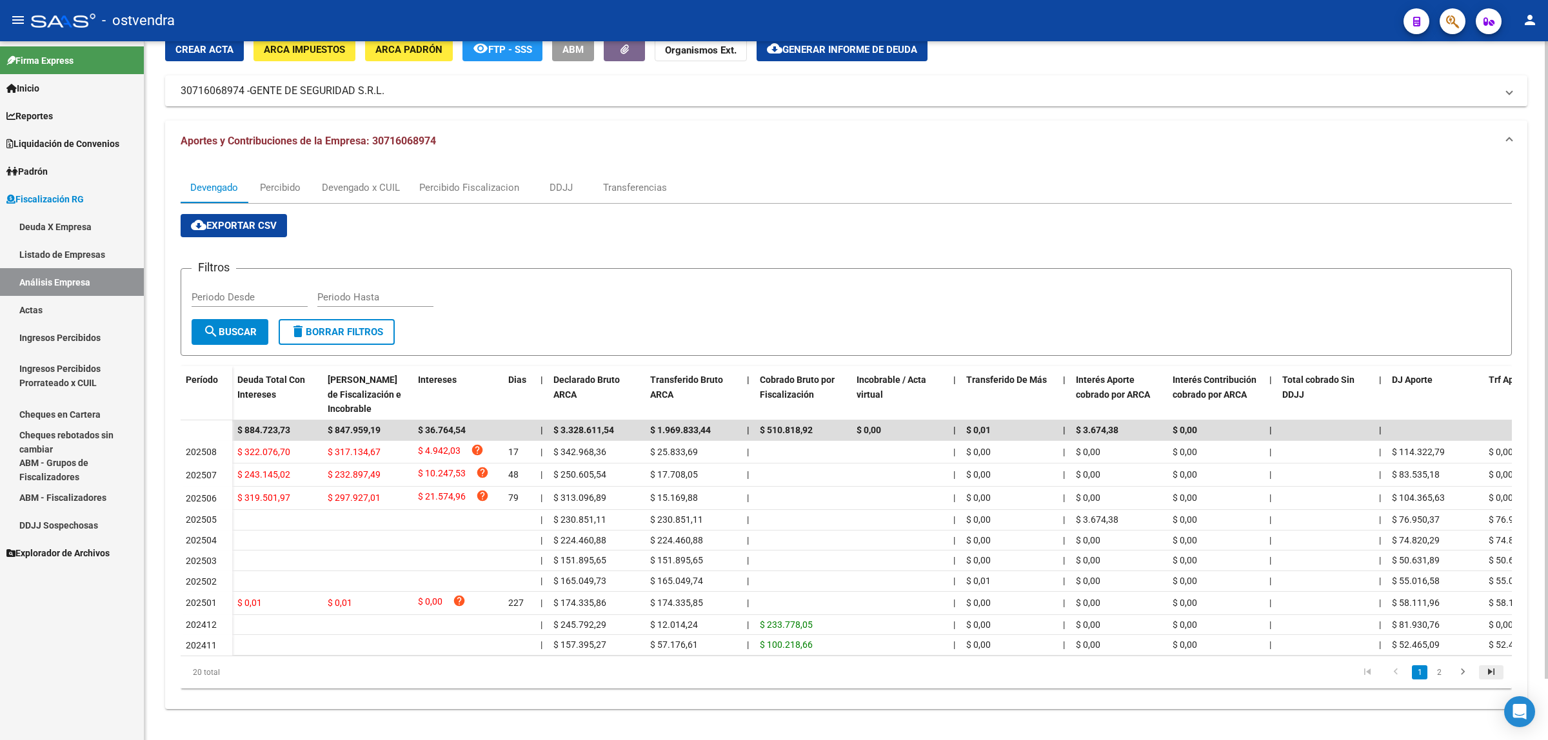
click at [1489, 679] on icon "go to last page" at bounding box center [1491, 673] width 17 height 15
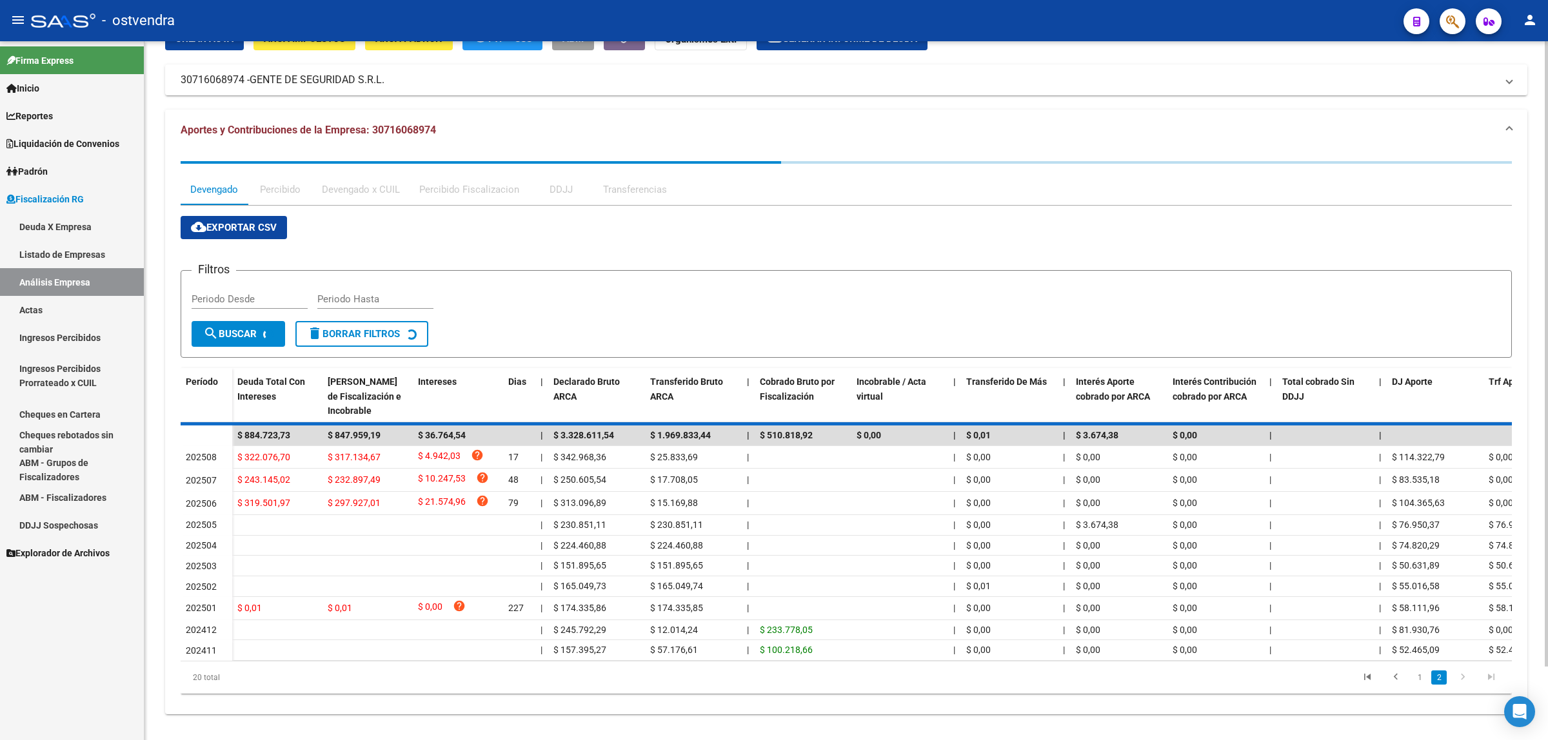
scroll to position [59, 0]
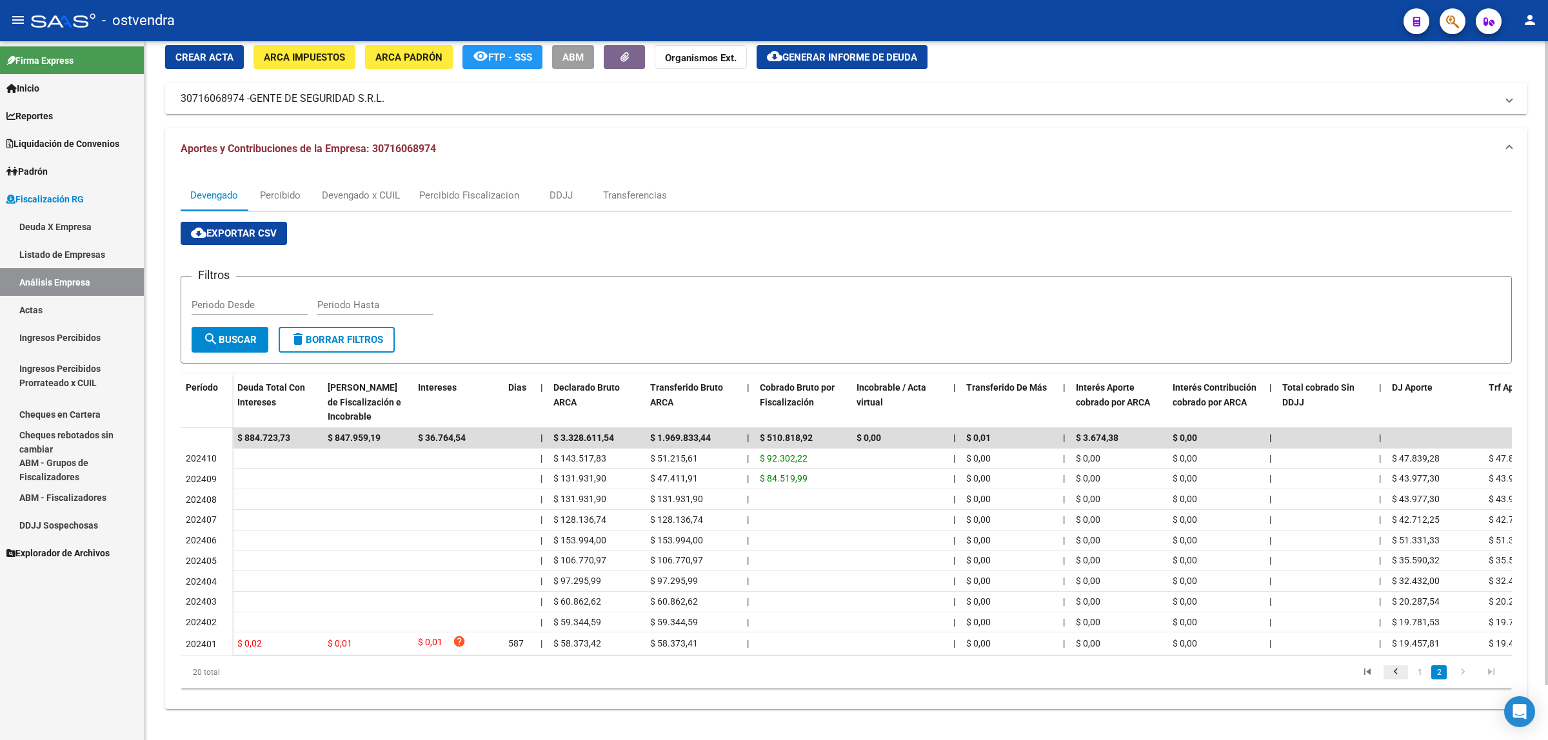
click at [1396, 675] on icon "go to previous page" at bounding box center [1395, 673] width 17 height 15
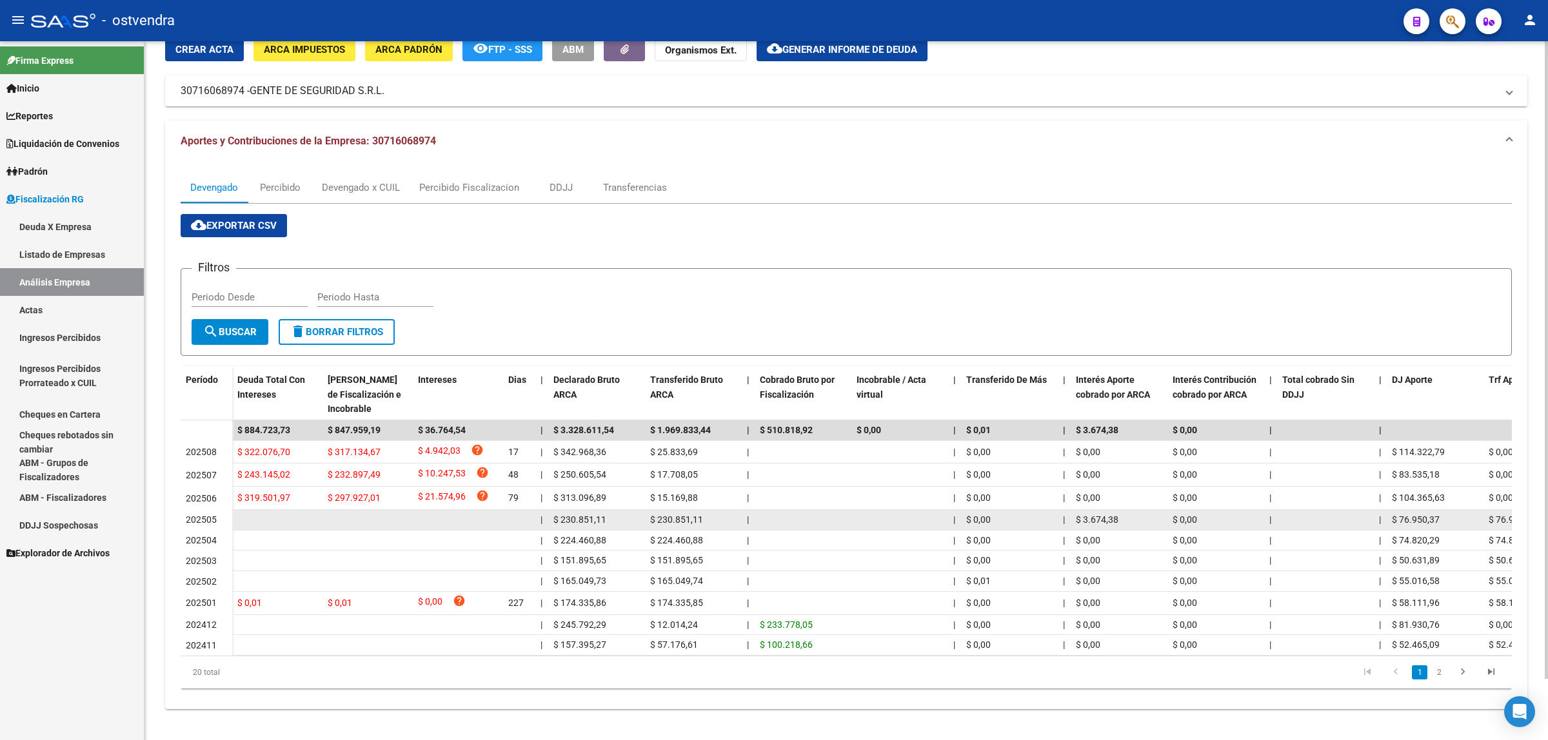
scroll to position [0, 0]
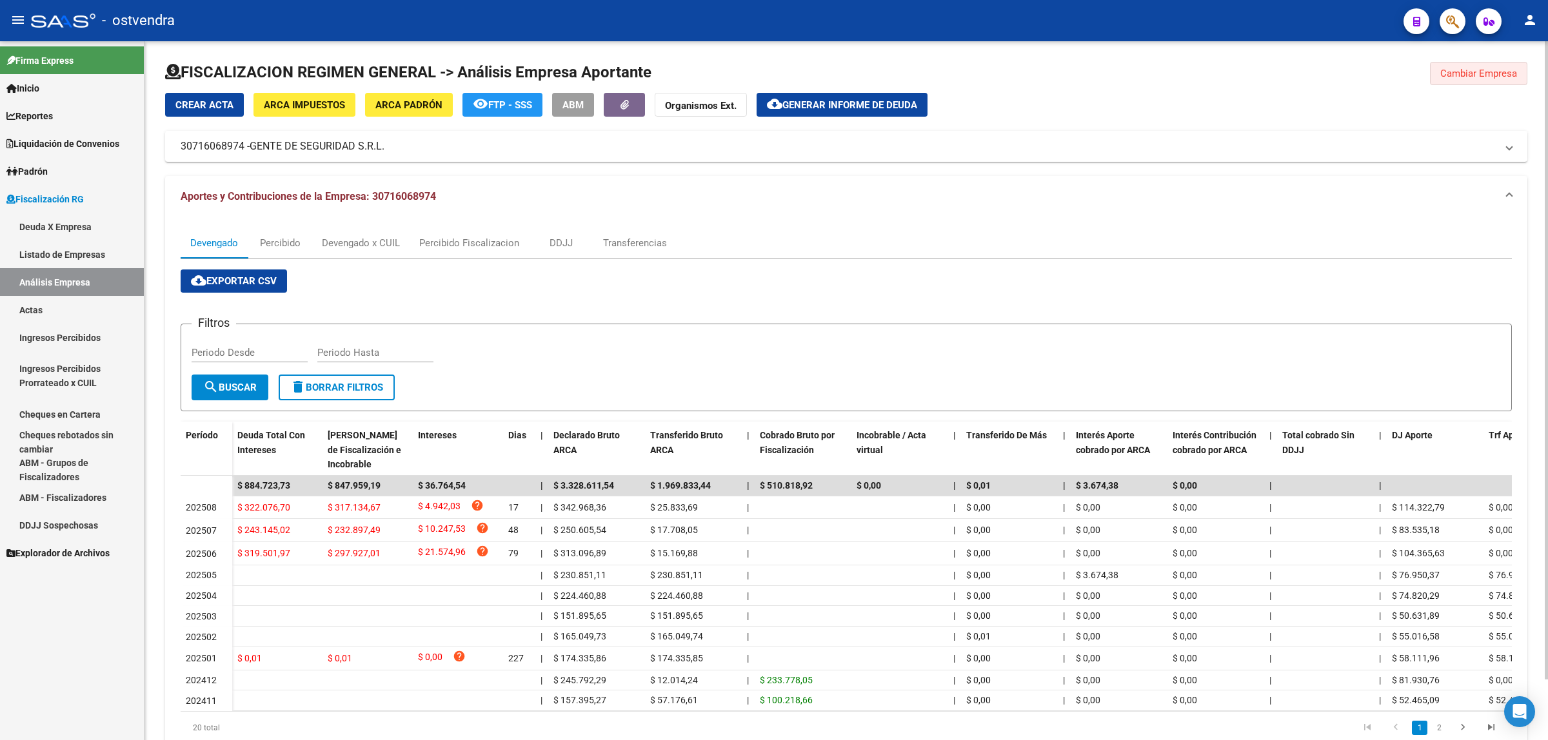
click at [1466, 77] on span "Cambiar Empresa" at bounding box center [1478, 74] width 77 height 12
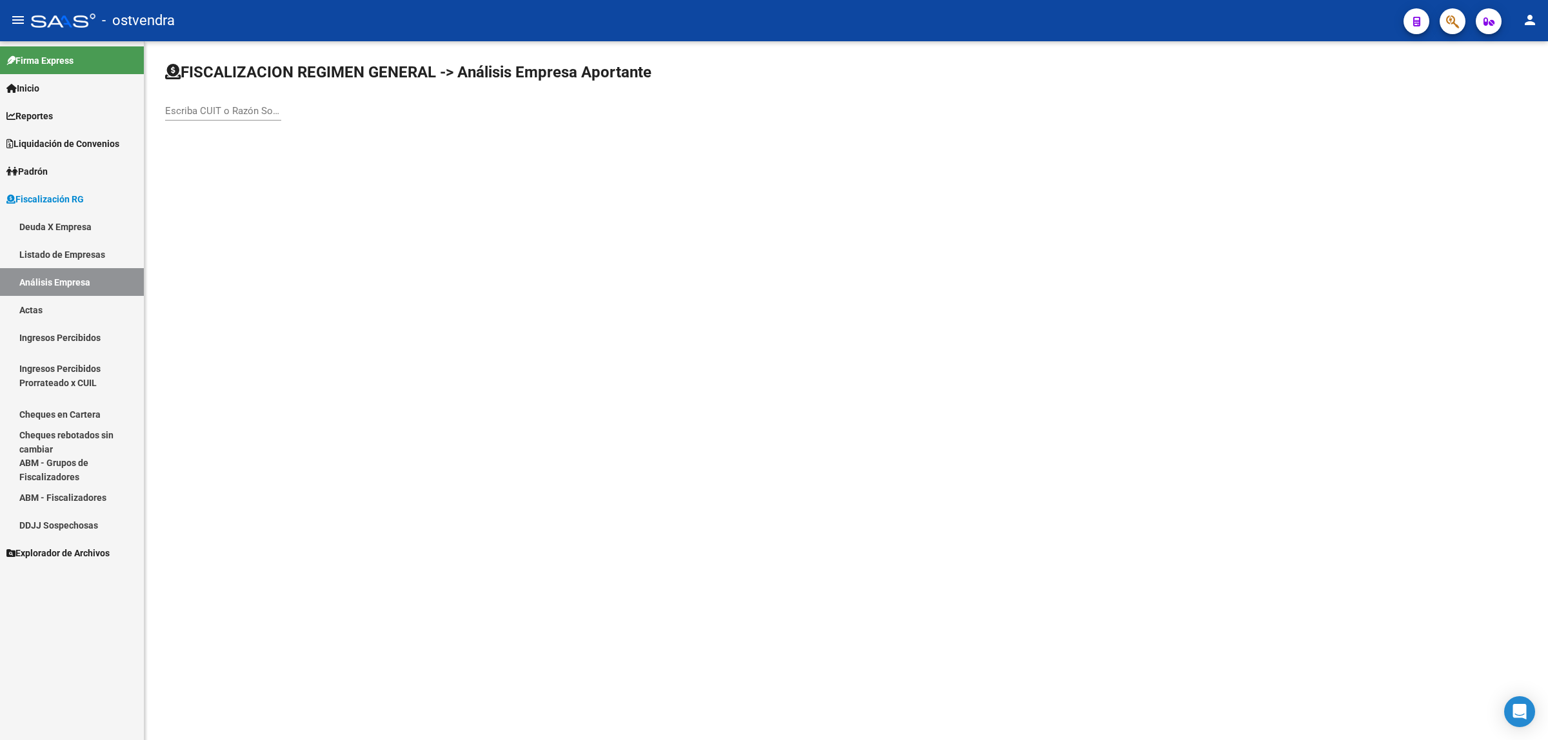
drag, startPoint x: 243, startPoint y: 119, endPoint x: 243, endPoint y: 104, distance: 14.8
click at [243, 115] on div "Escriba CUIT o Razón Social para buscar" at bounding box center [223, 107] width 116 height 28
click at [243, 105] on input "Escriba CUIT o Razón Social para buscar" at bounding box center [223, 111] width 116 height 12
paste input "30716068974"
type input "30716068974"
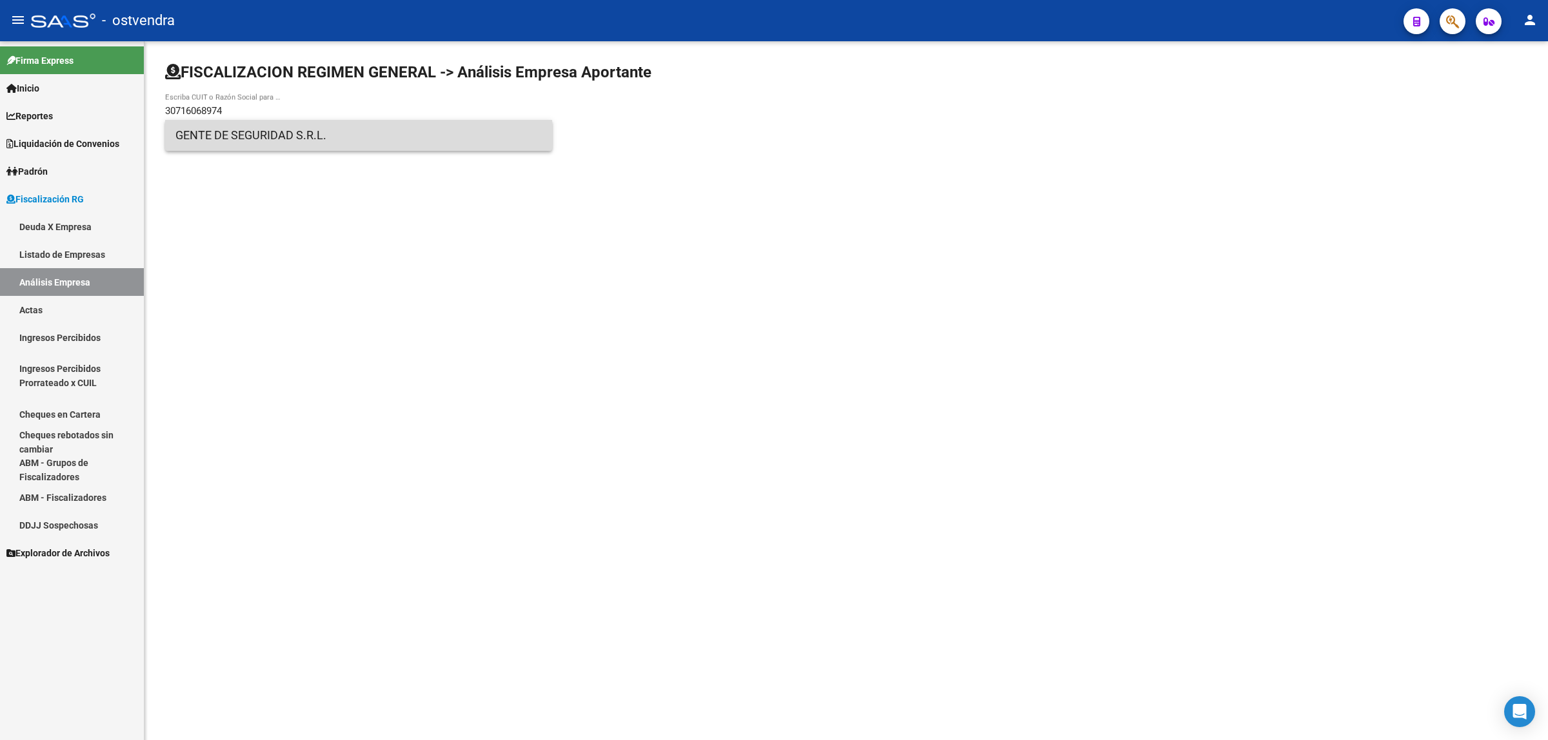
click at [272, 145] on span "GENTE DE SEGURIDAD S.R.L." at bounding box center [358, 135] width 366 height 31
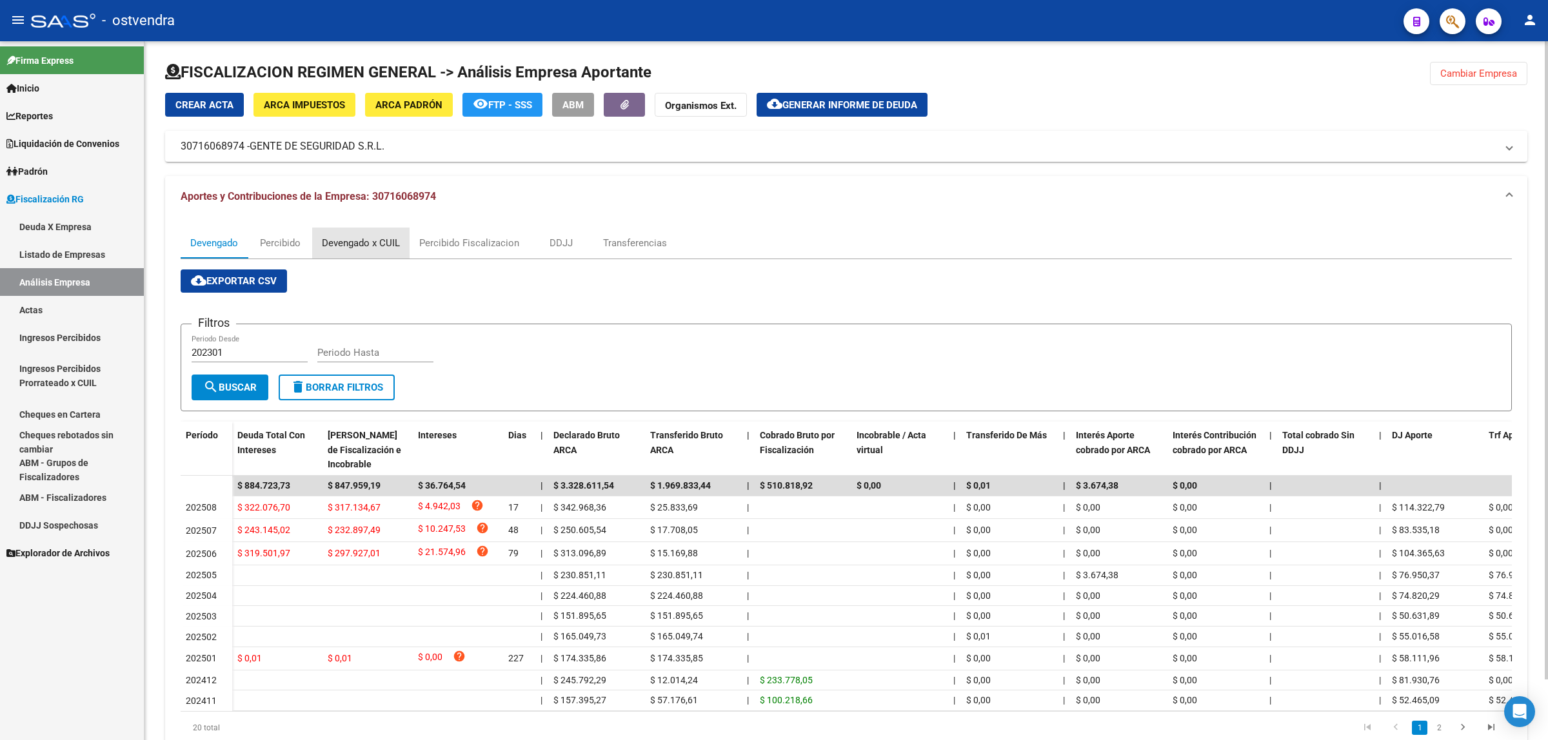
click at [349, 237] on div "Devengado x CUIL" at bounding box center [361, 243] width 78 height 14
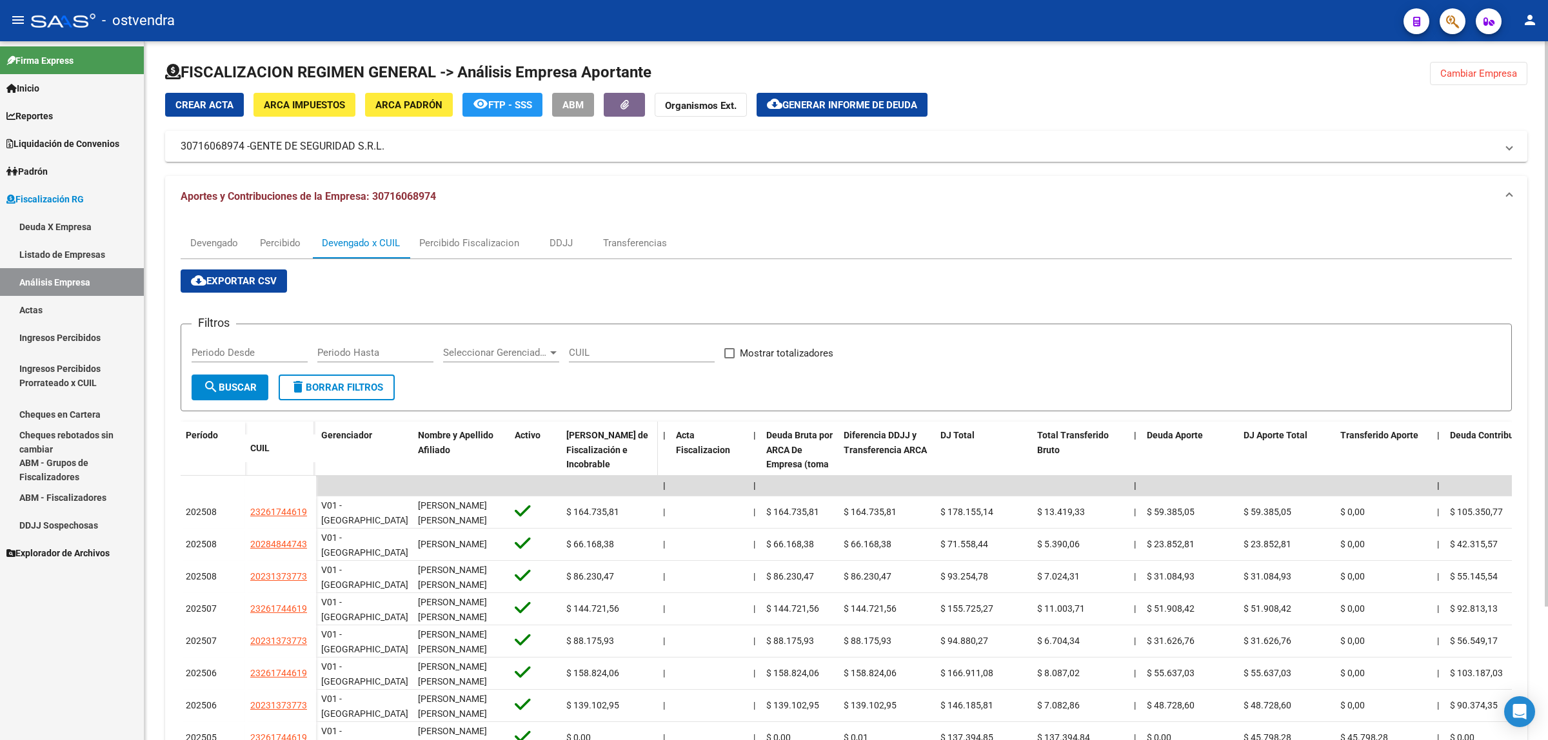
scroll to position [161, 0]
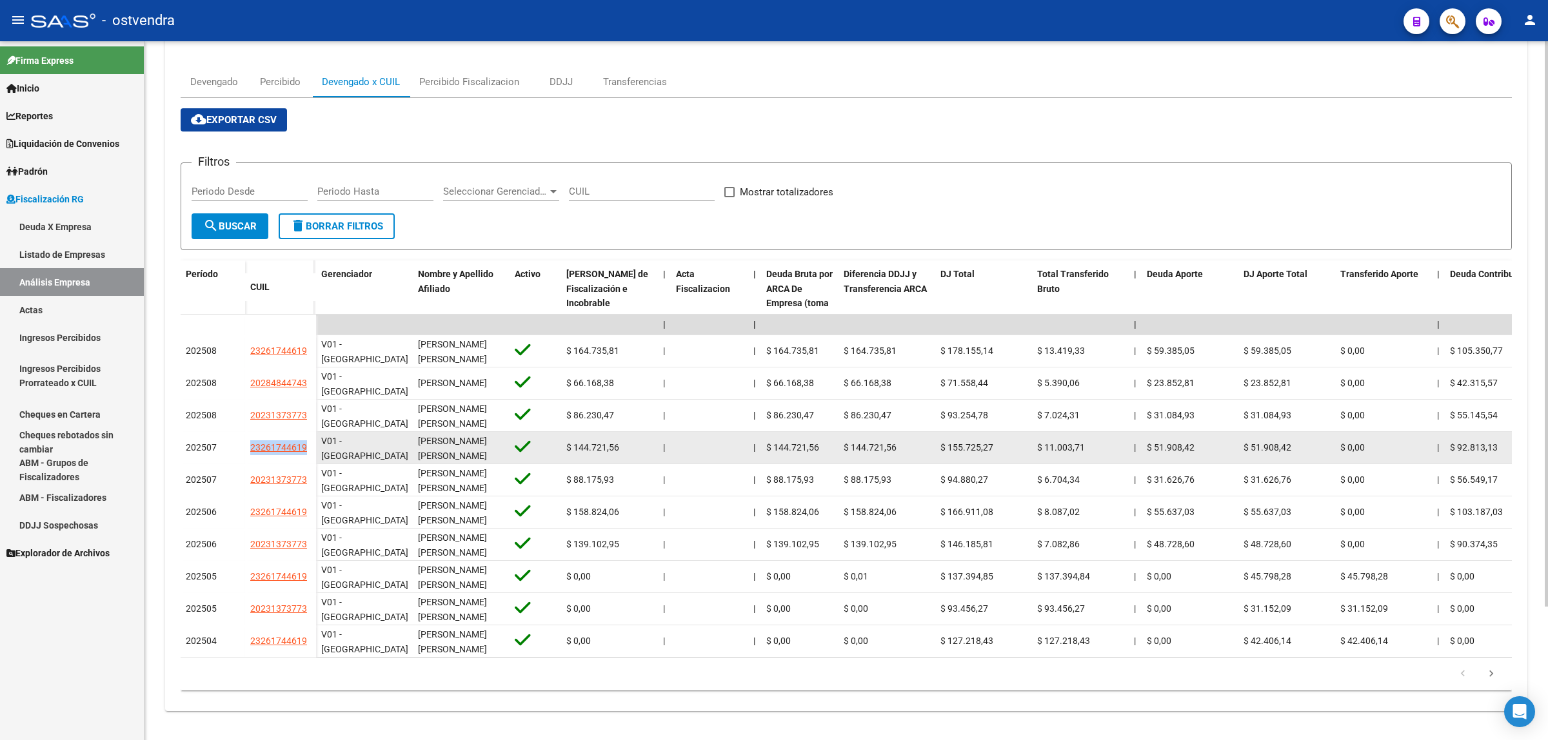
copy div "23261744619"
drag, startPoint x: 232, startPoint y: 443, endPoint x: 310, endPoint y: 443, distance: 77.4
click at [310, 443] on div "202507 23261744619" at bounding box center [248, 448] width 135 height 32
